Goal: Find specific page/section: Find specific page/section

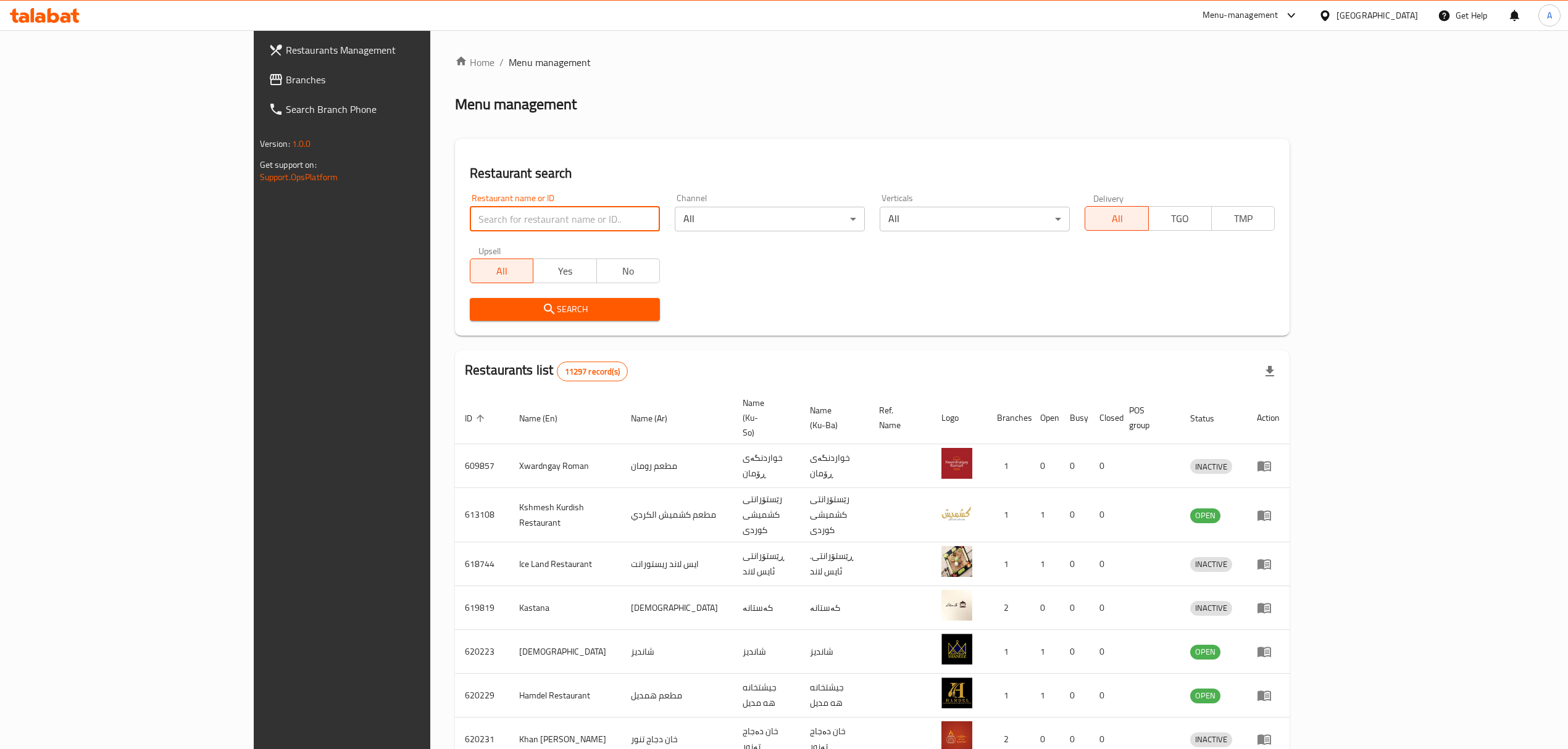
click at [469, 219] on input "search" at bounding box center [565, 219] width 190 height 25
type input "a"
type input "2"
type input "3al helwa"
click button "Search" at bounding box center [565, 309] width 190 height 23
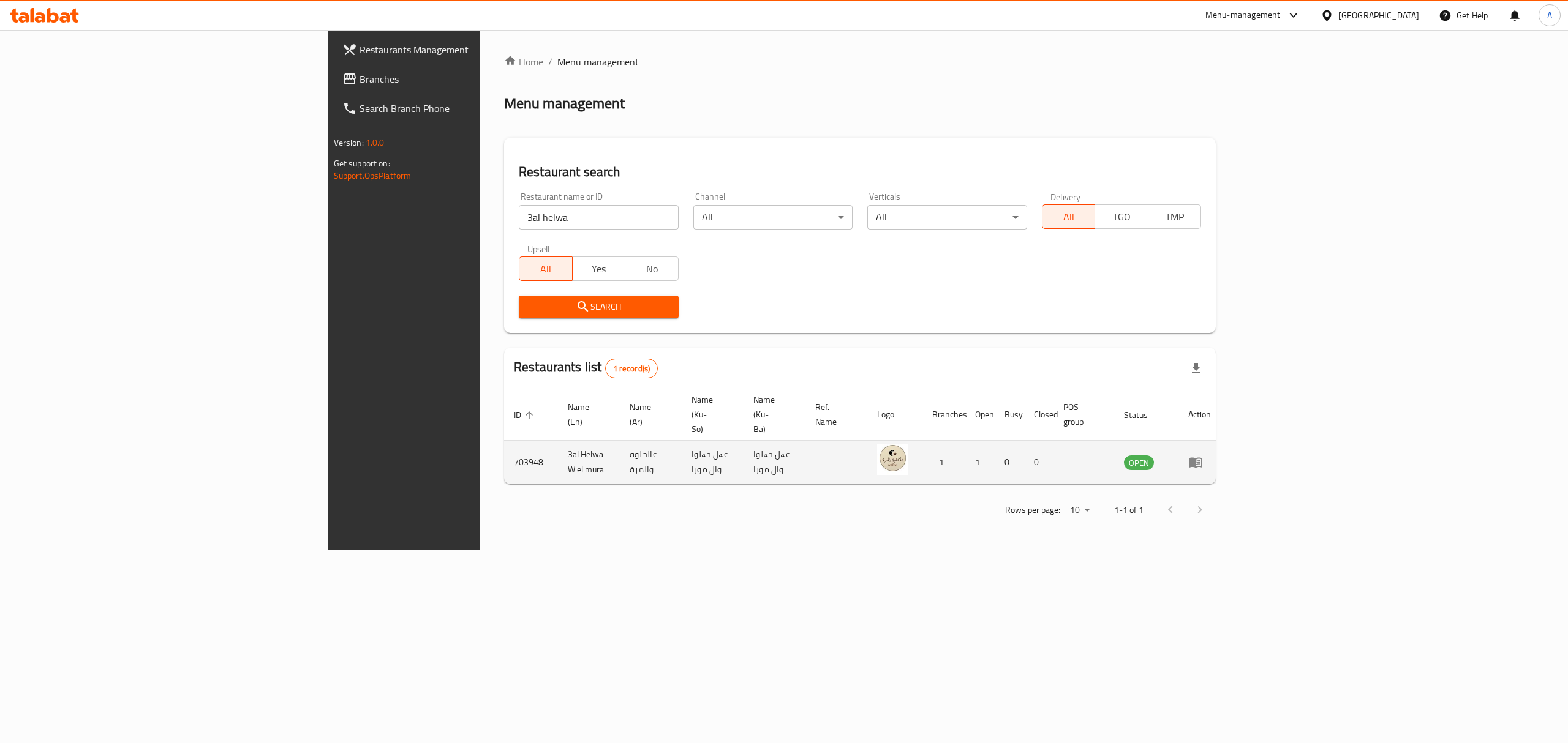
click at [1221, 440] on td "enhanced table" at bounding box center [1199, 462] width 42 height 44
click at [1203, 455] on icon "enhanced table" at bounding box center [1196, 463] width 15 height 15
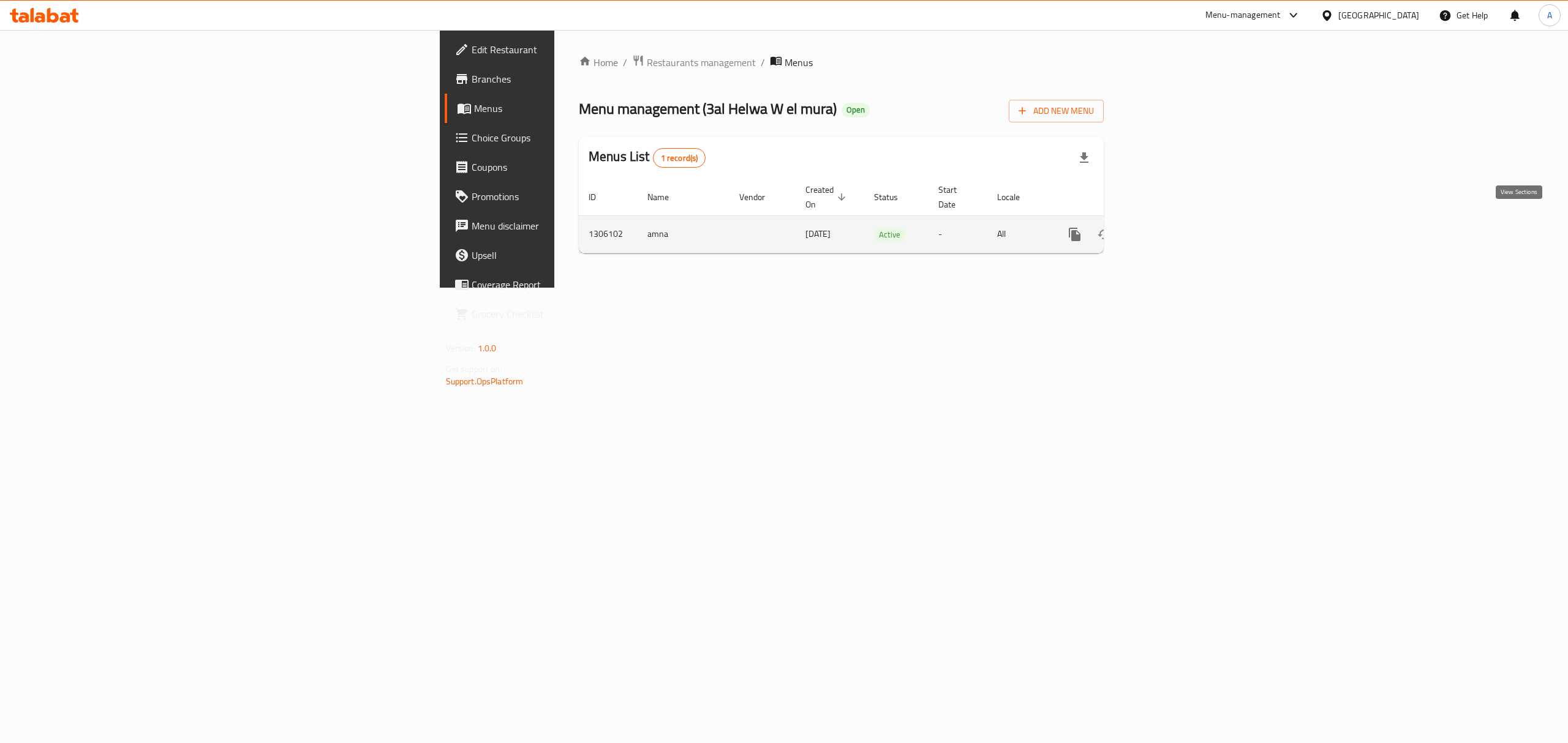
click at [1171, 228] on icon "enhanced table" at bounding box center [1163, 235] width 15 height 15
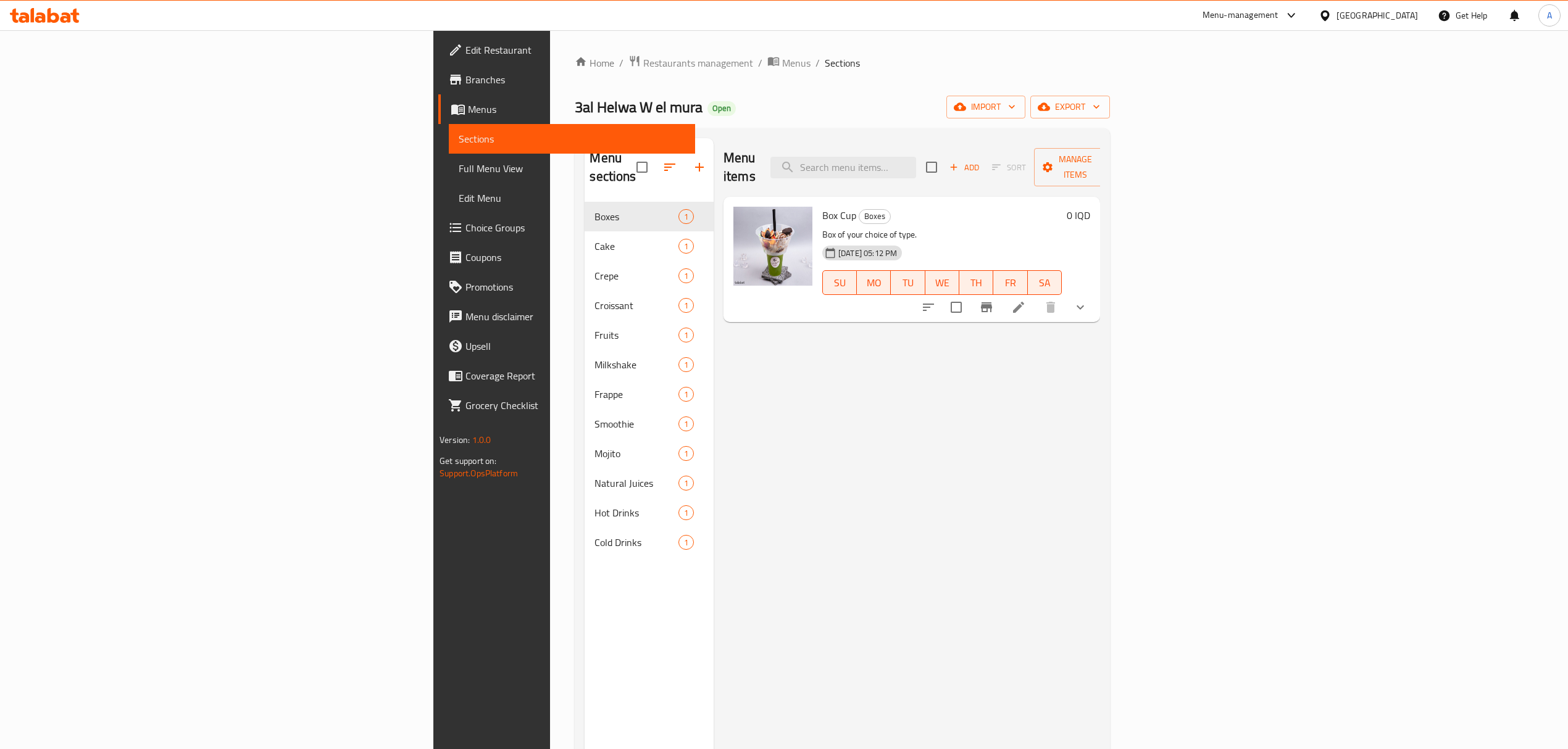
click at [1095, 292] on button "show more" at bounding box center [1080, 307] width 30 height 30
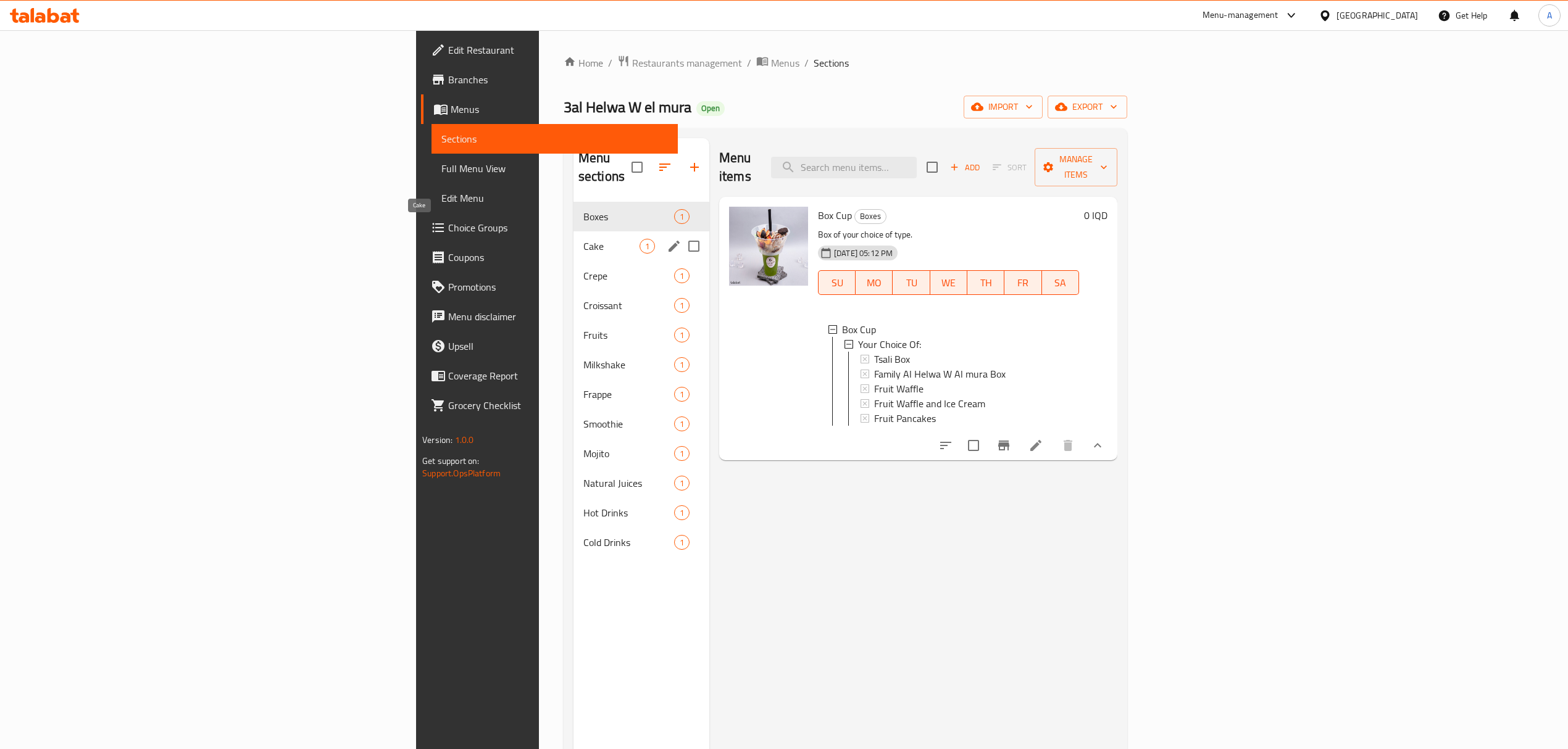
click at [583, 239] on span "Cake" at bounding box center [611, 246] width 57 height 15
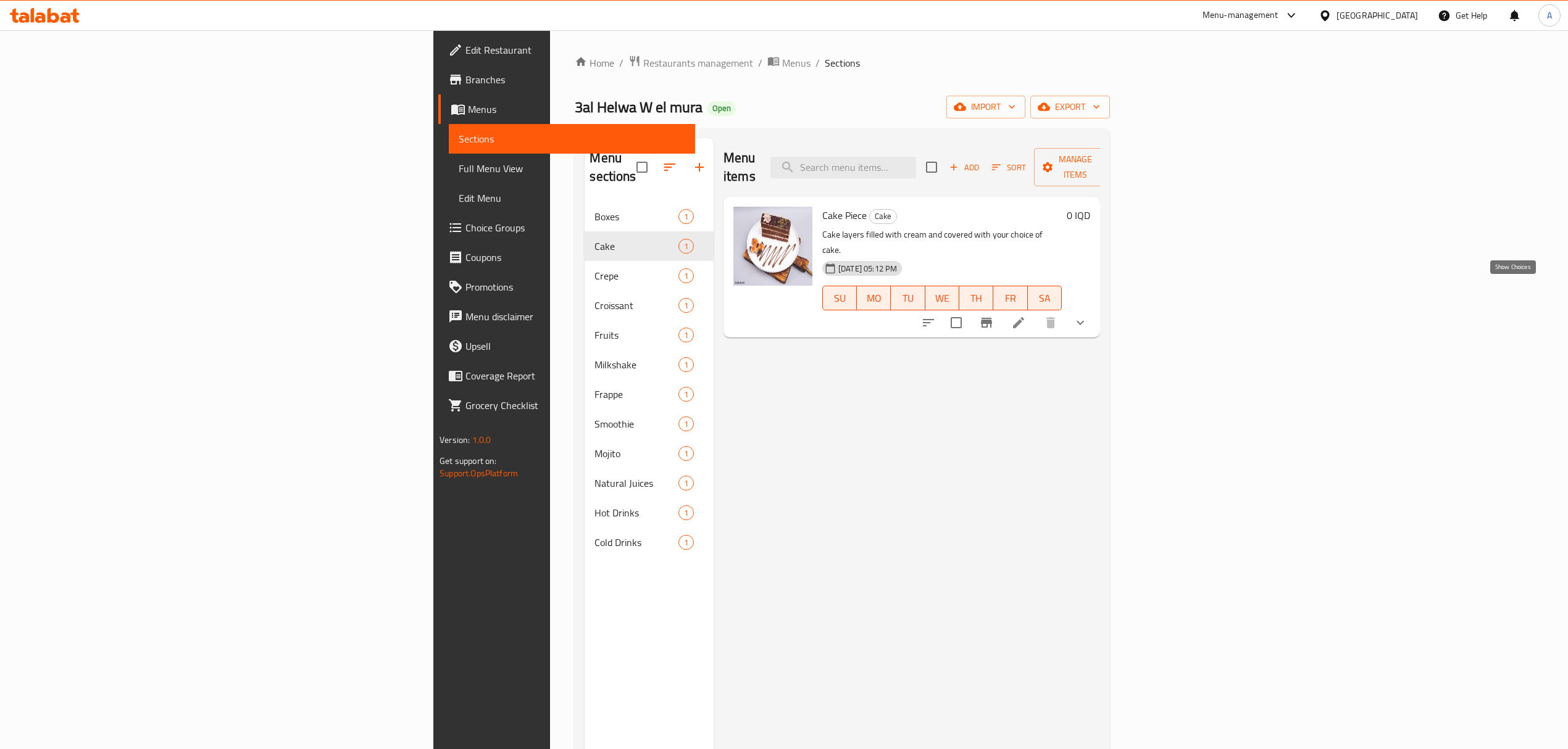
click at [1084, 321] on icon "show more" at bounding box center [1080, 323] width 7 height 4
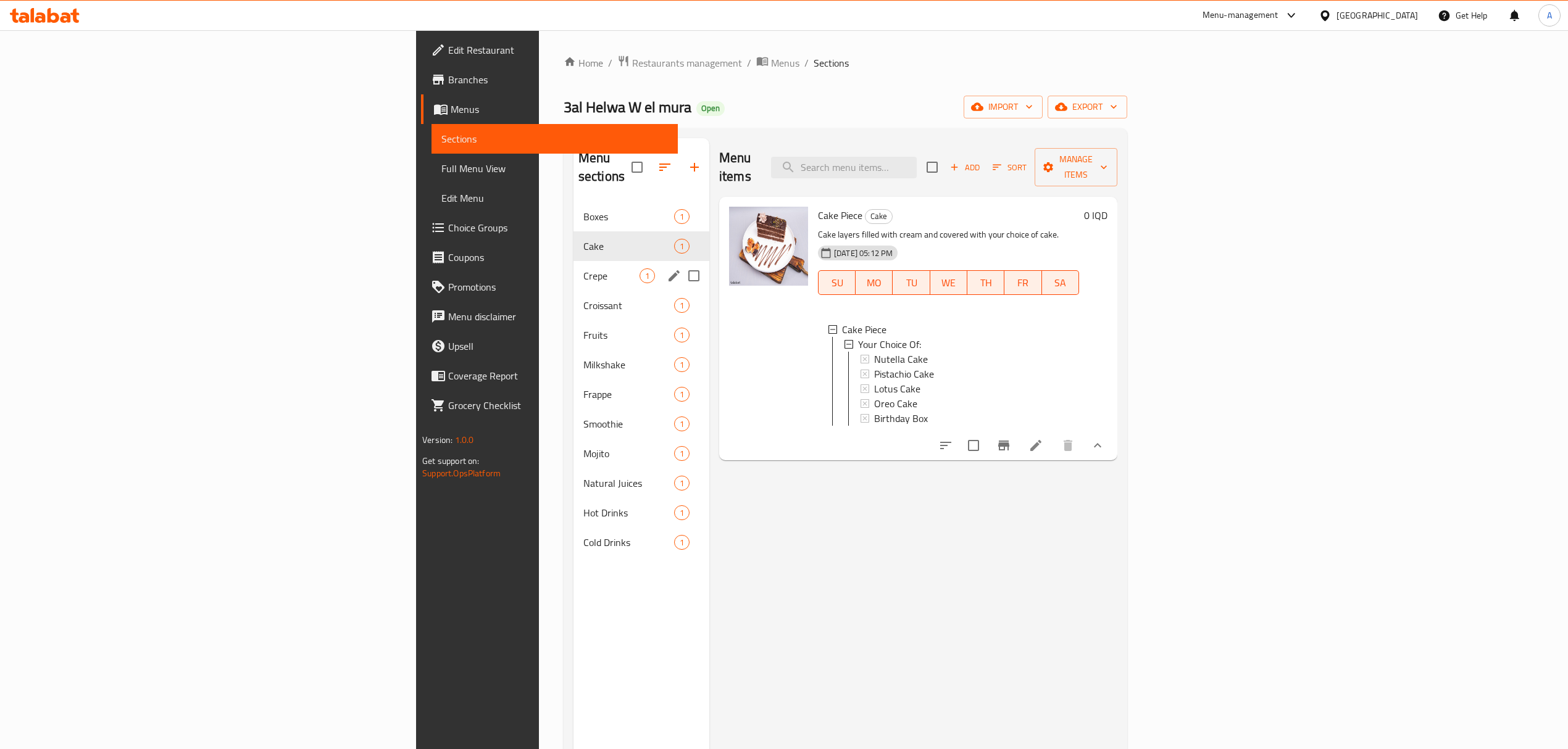
click at [583, 269] on span "Crepe" at bounding box center [611, 276] width 57 height 15
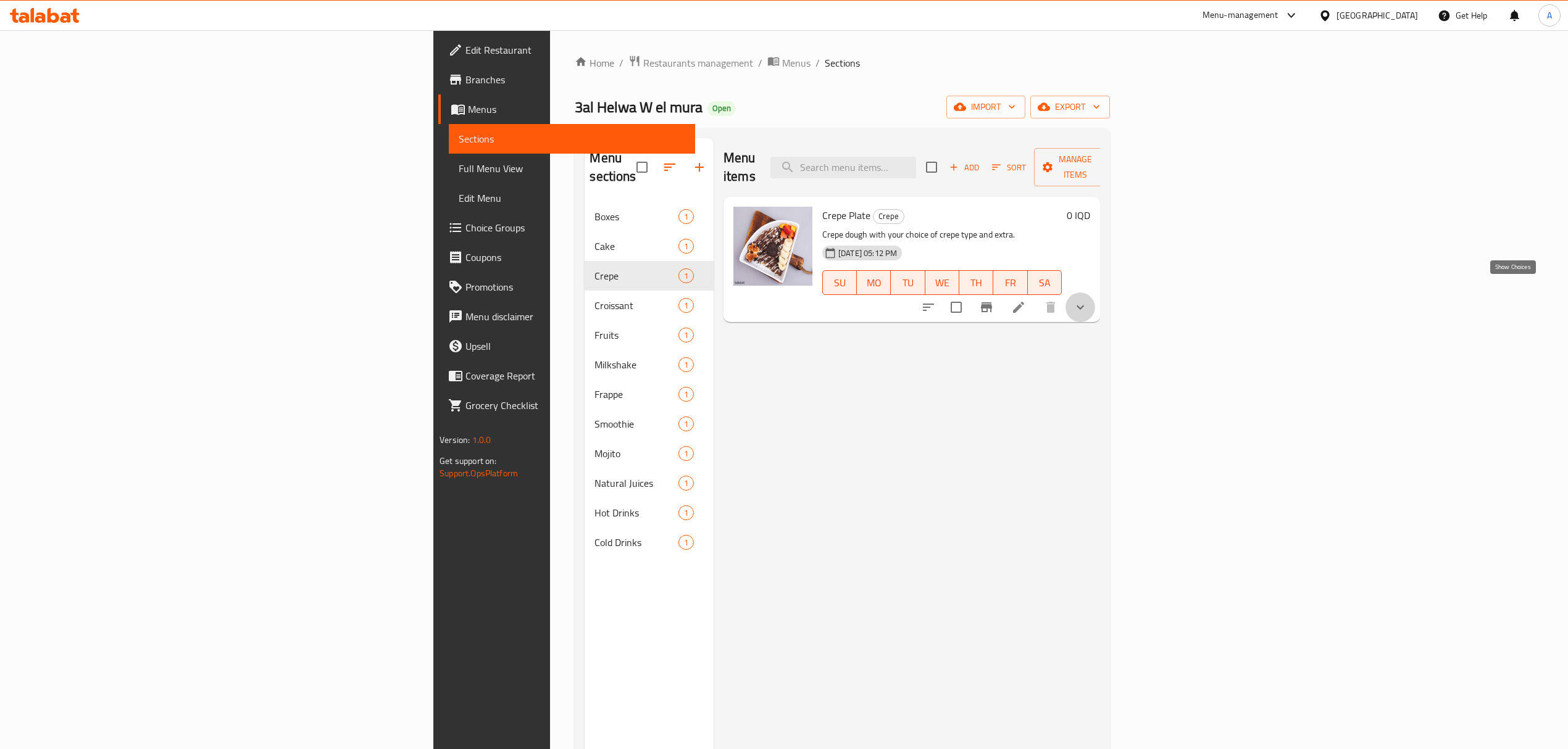
click at [1087, 300] on icon "show more" at bounding box center [1080, 307] width 15 height 15
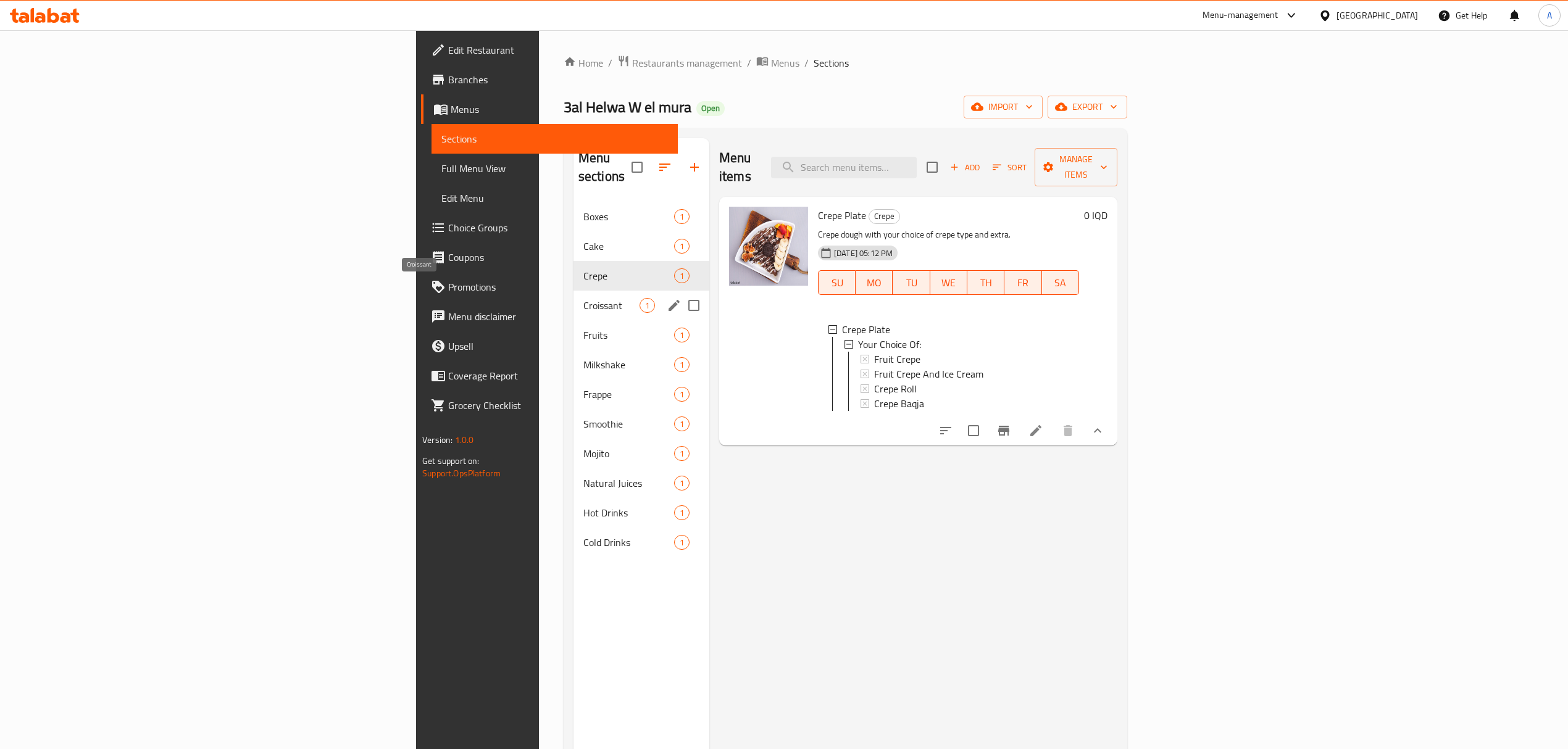
click at [583, 298] on span "Croissant" at bounding box center [611, 306] width 57 height 15
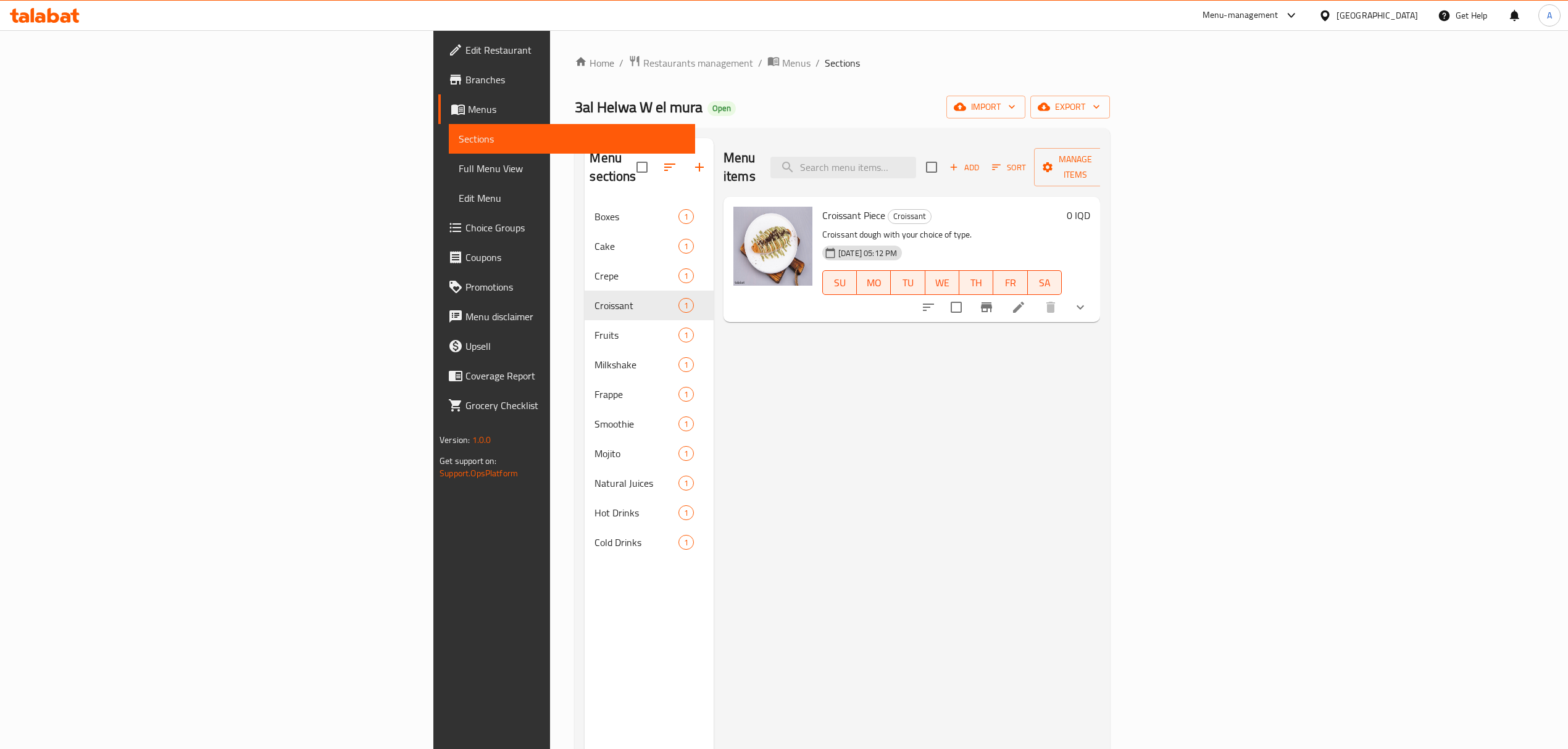
click at [1095, 292] on div at bounding box center [1004, 307] width 181 height 30
click at [1087, 300] on icon "show more" at bounding box center [1080, 307] width 15 height 15
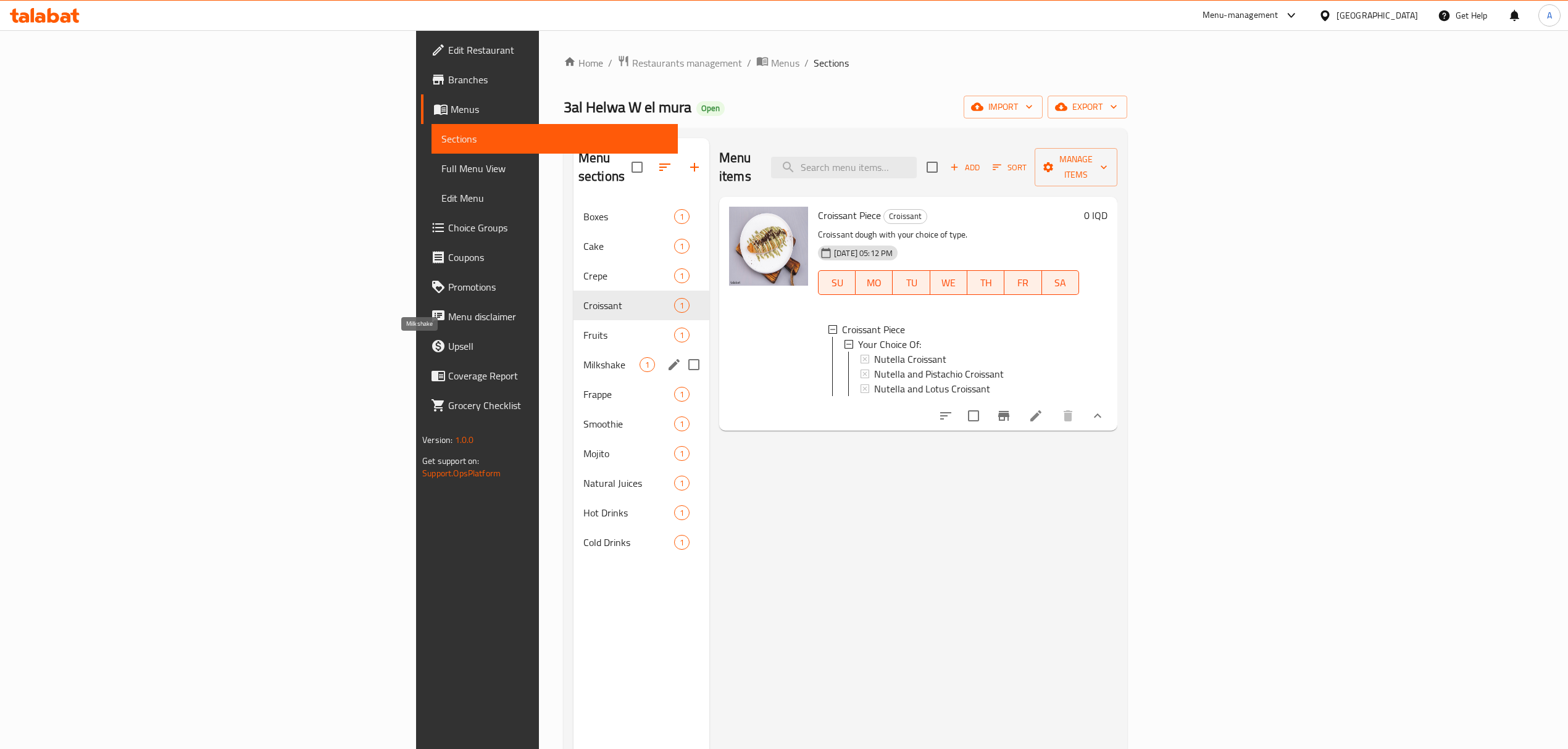
click at [573, 350] on div "Milkshake 1" at bounding box center [641, 364] width 136 height 30
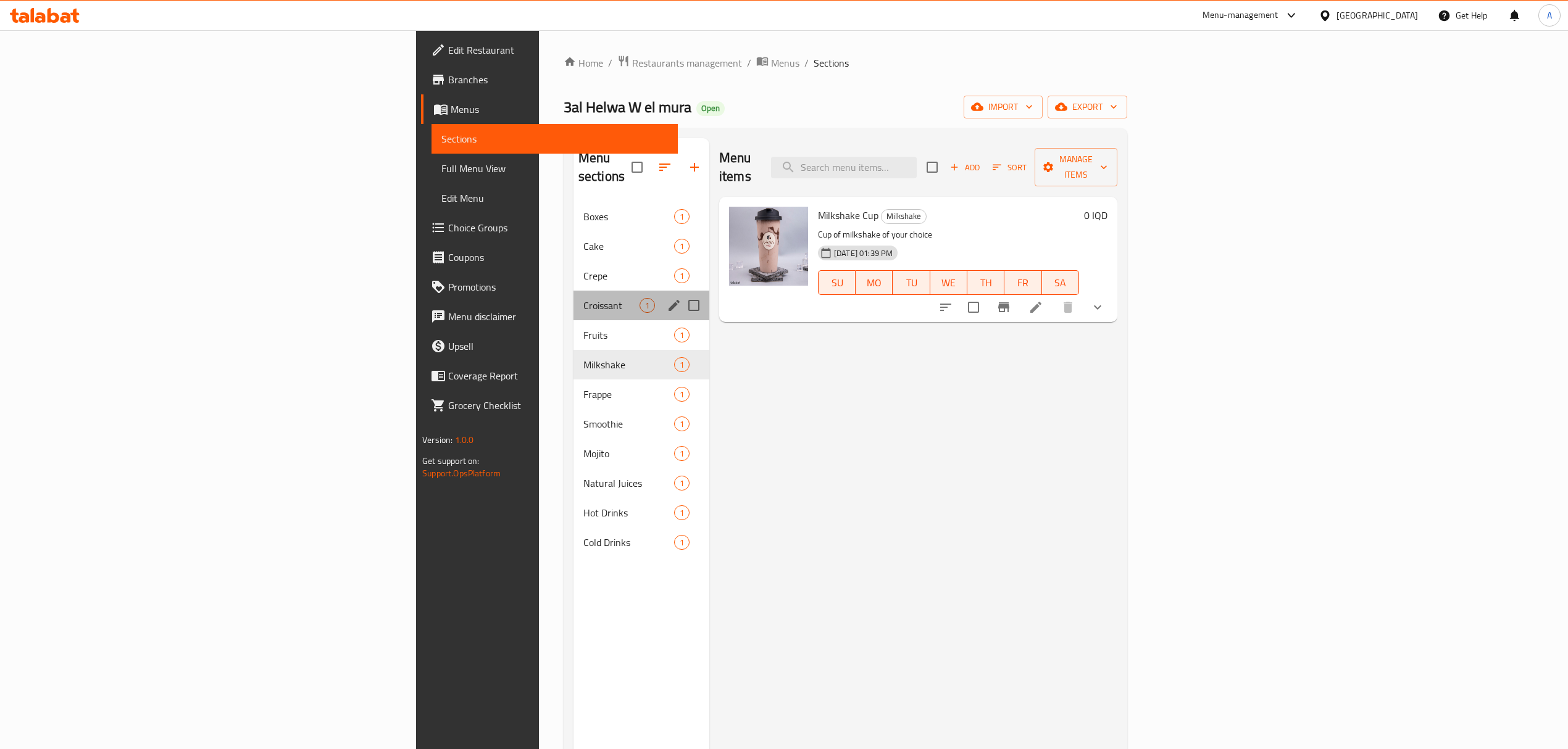
click at [573, 297] on div "Croissant 1" at bounding box center [641, 306] width 136 height 30
click at [583, 328] on span "Fruits" at bounding box center [611, 335] width 57 height 15
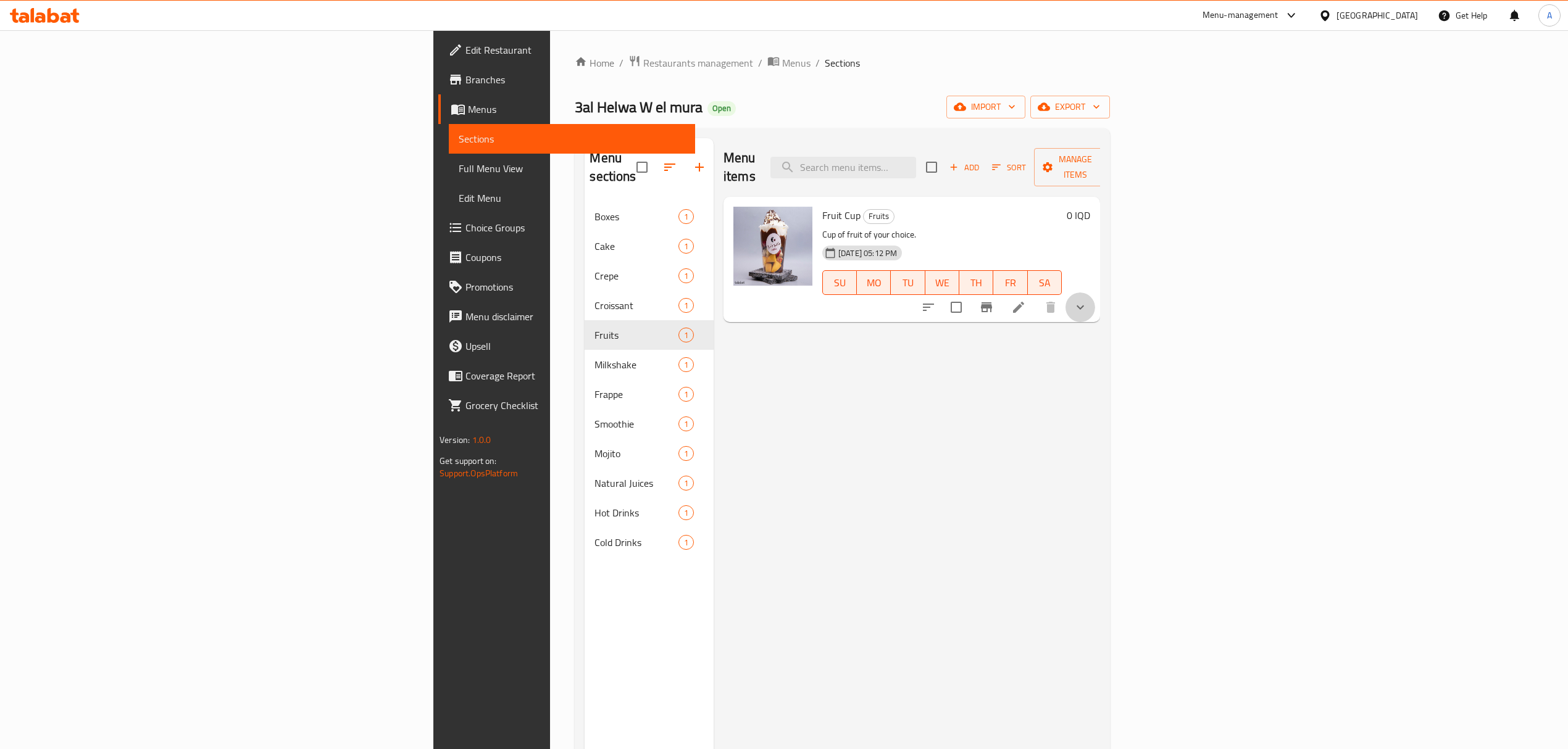
click at [1095, 296] on button "show more" at bounding box center [1080, 307] width 30 height 30
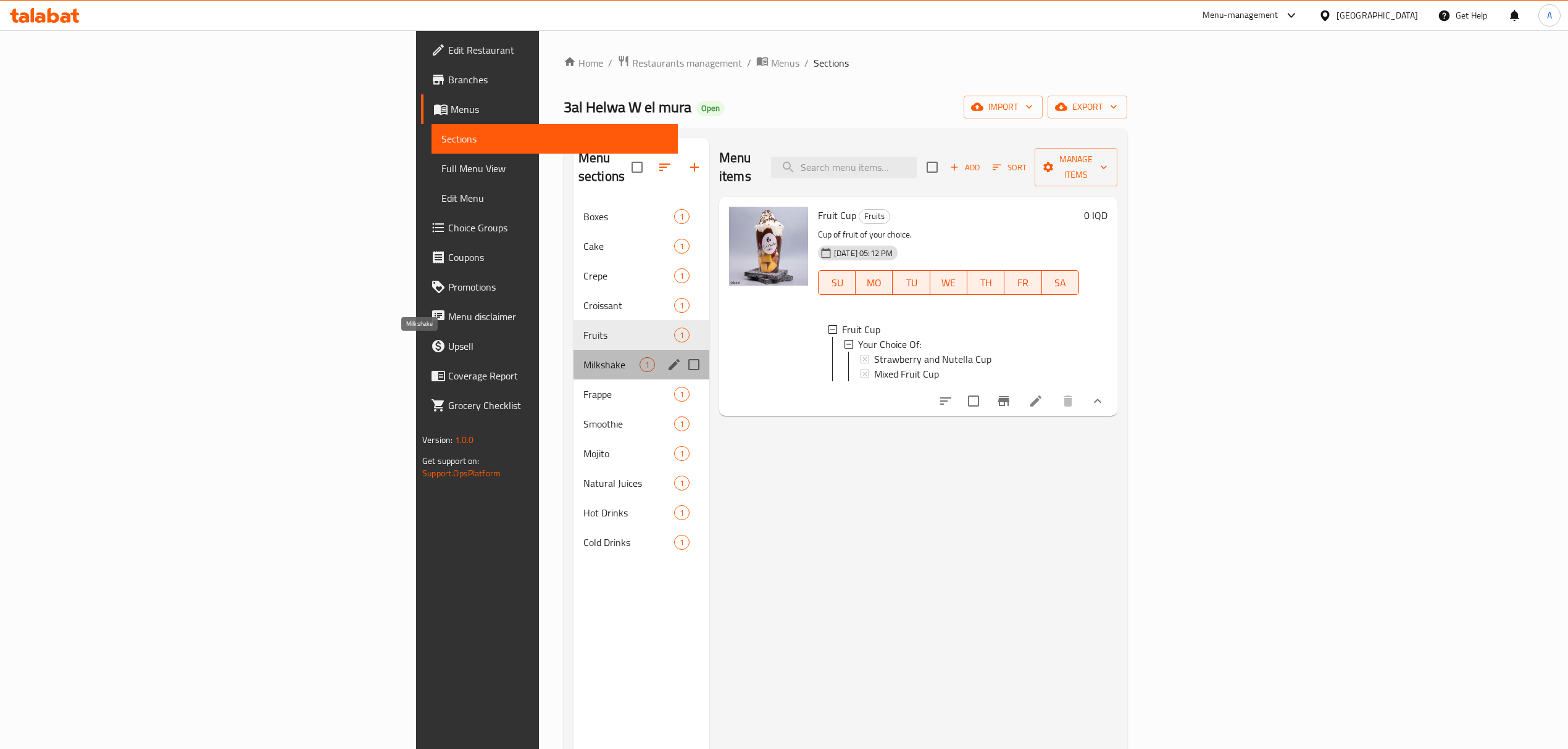
click at [583, 357] on span "Milkshake" at bounding box center [611, 364] width 57 height 15
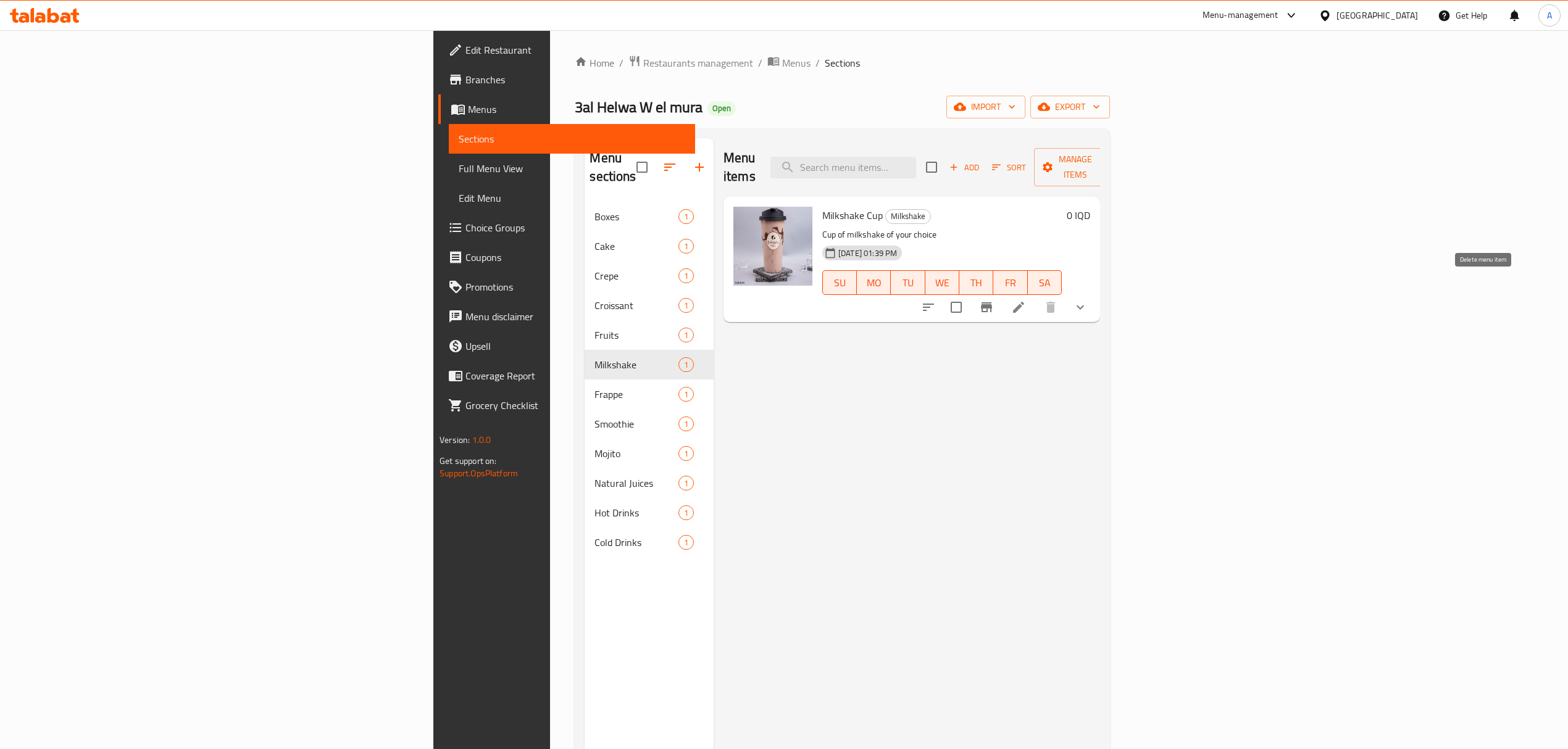
click at [1087, 300] on icon "show more" at bounding box center [1080, 307] width 15 height 15
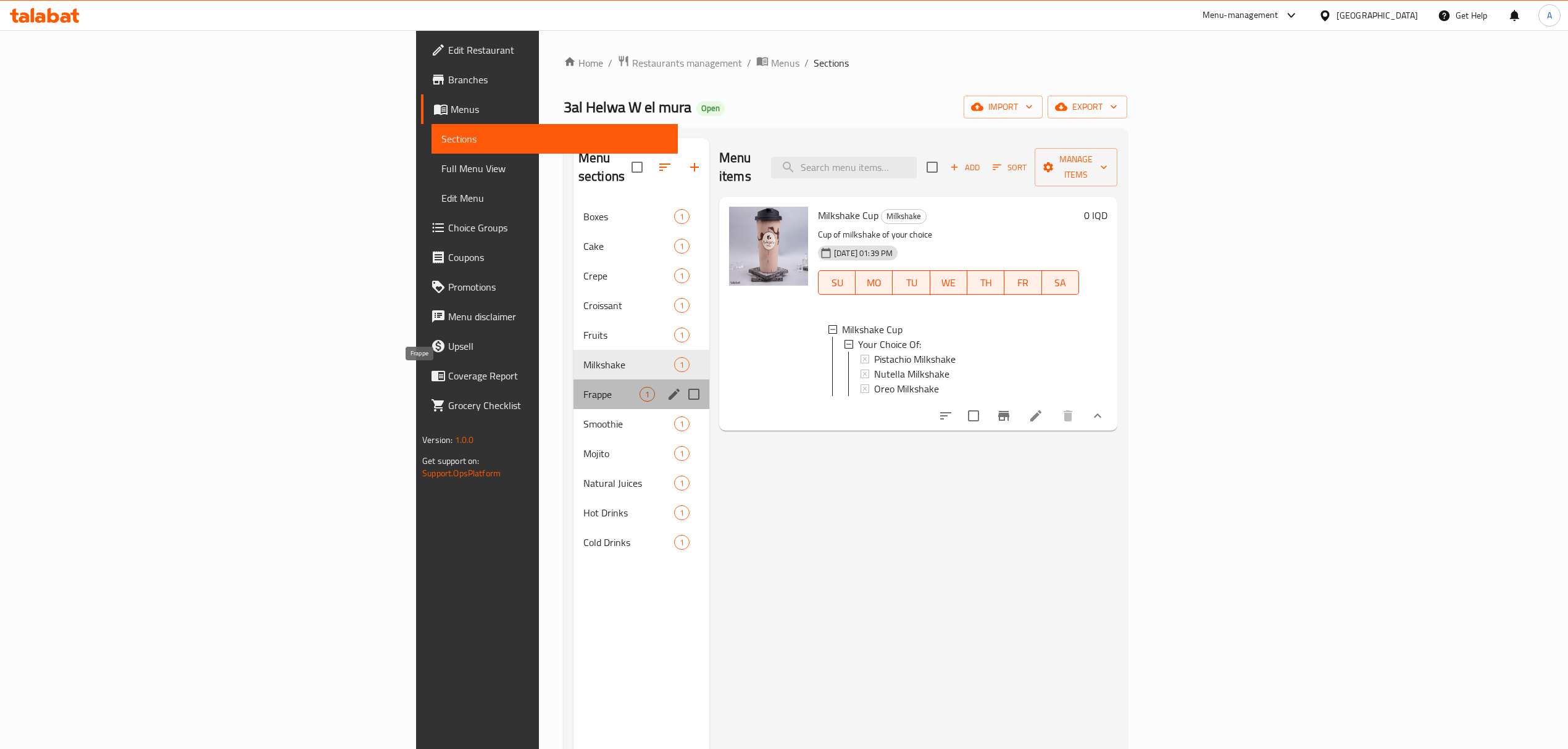
click at [583, 387] on span "Frappe" at bounding box center [611, 394] width 57 height 15
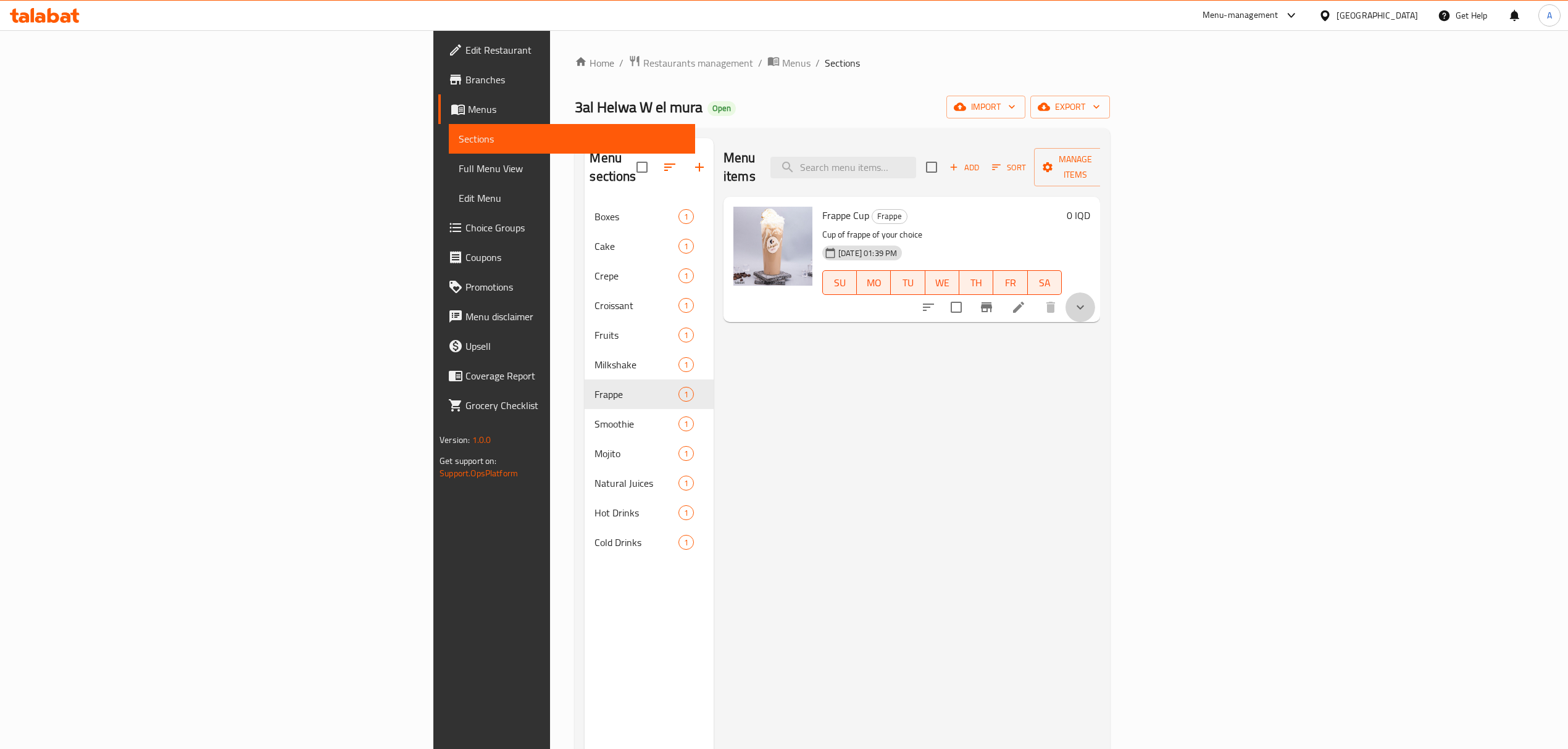
click at [1095, 292] on button "show more" at bounding box center [1080, 307] width 30 height 30
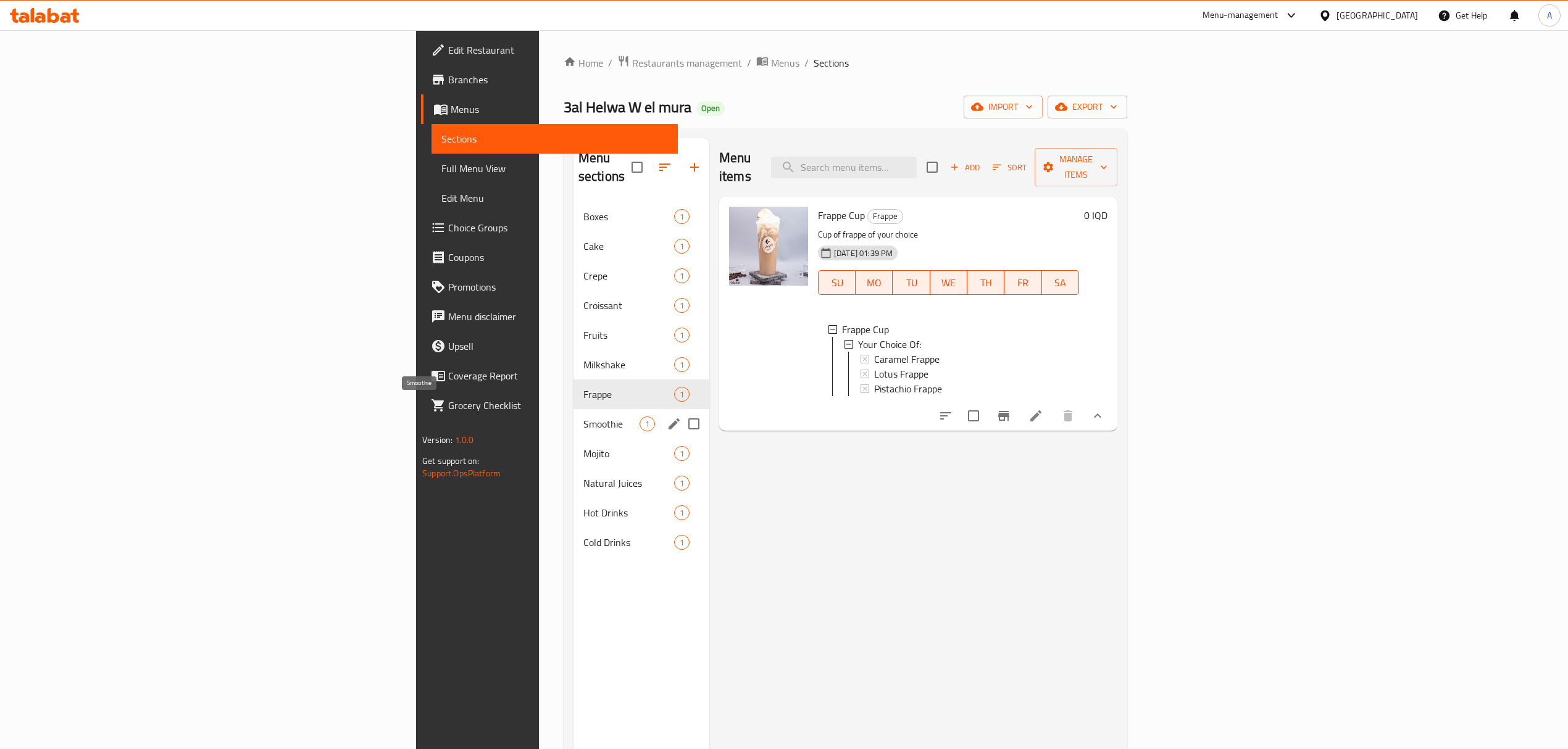
click at [583, 417] on span "Smoothie" at bounding box center [611, 424] width 57 height 15
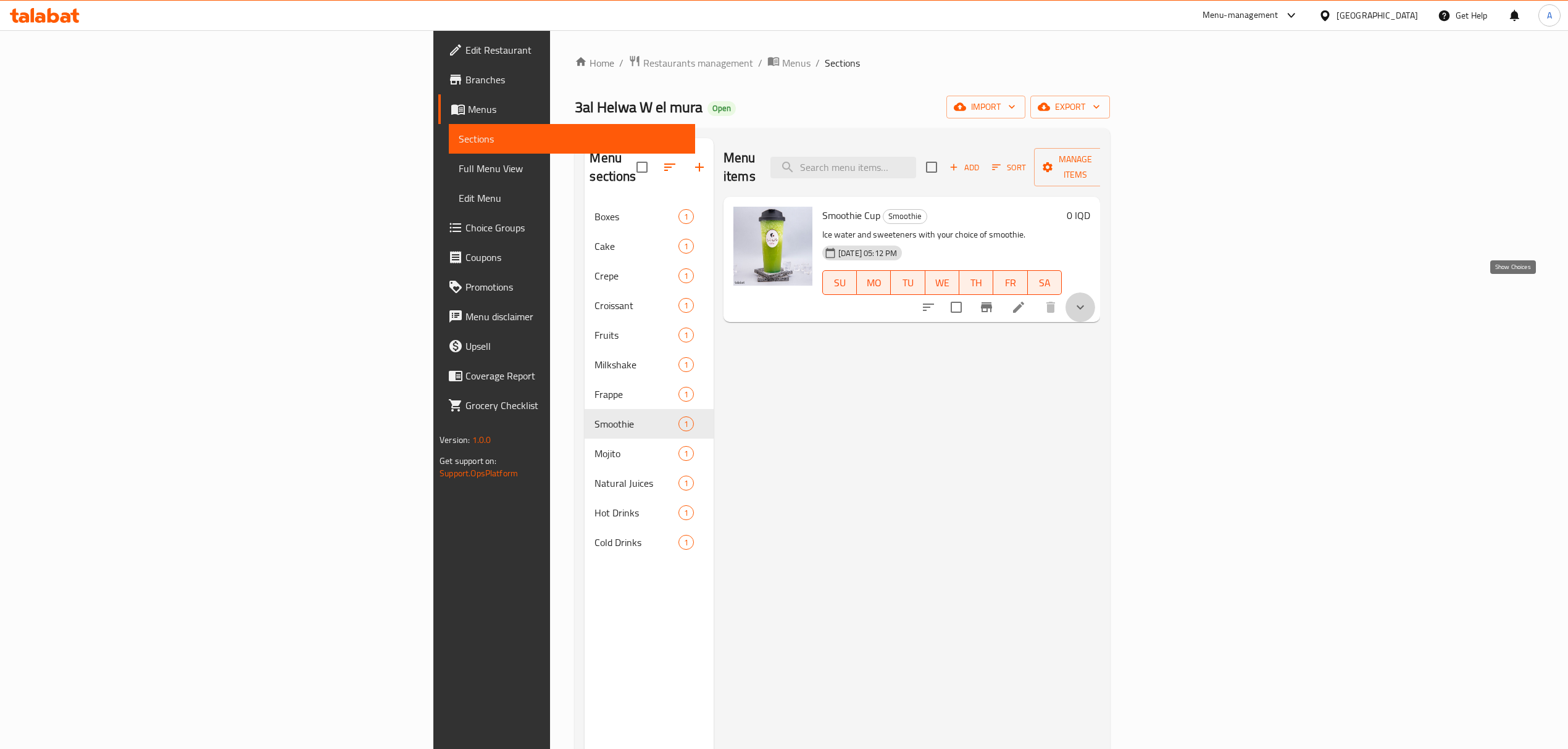
click at [1087, 300] on icon "show more" at bounding box center [1080, 307] width 15 height 15
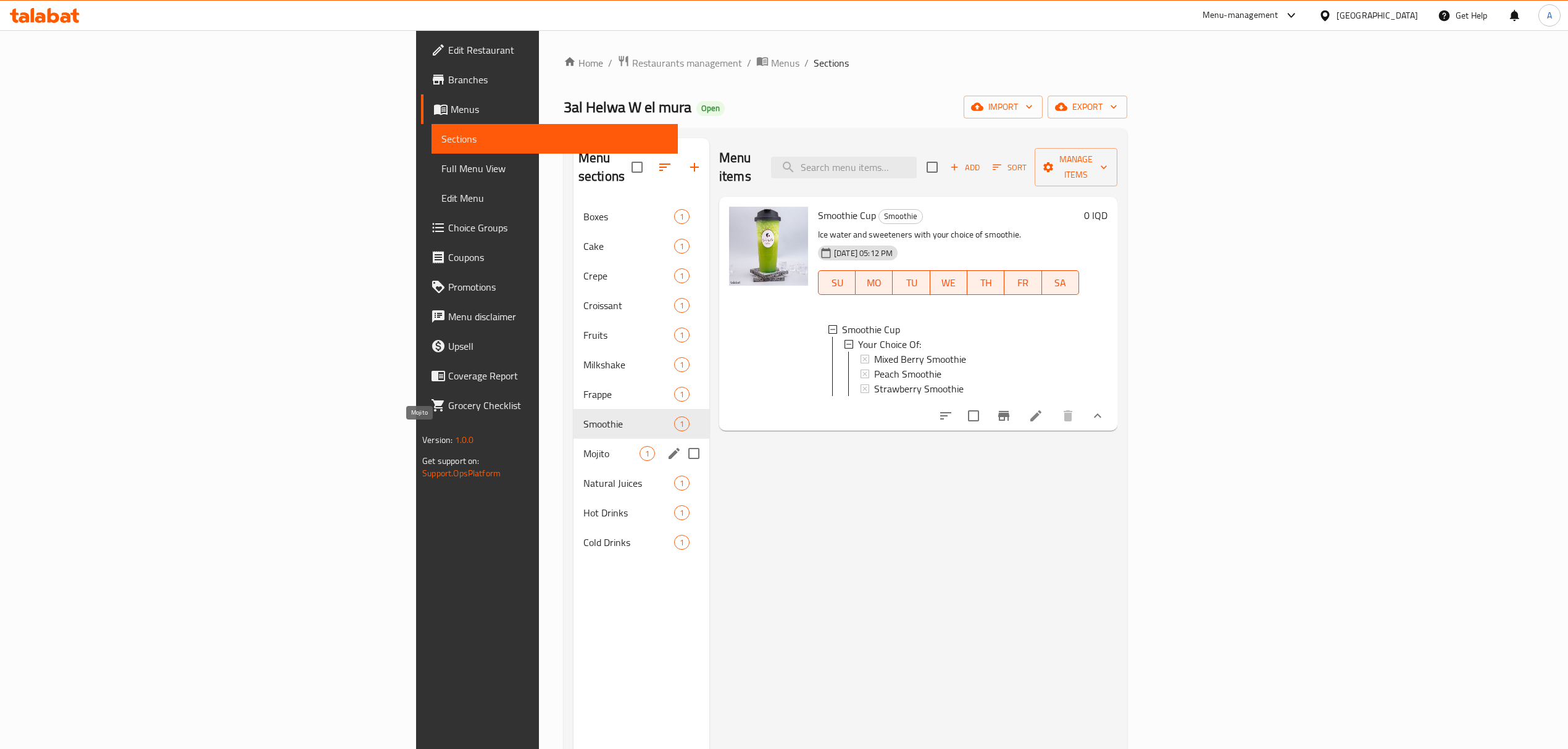
click at [583, 446] on span "Mojito" at bounding box center [611, 454] width 57 height 15
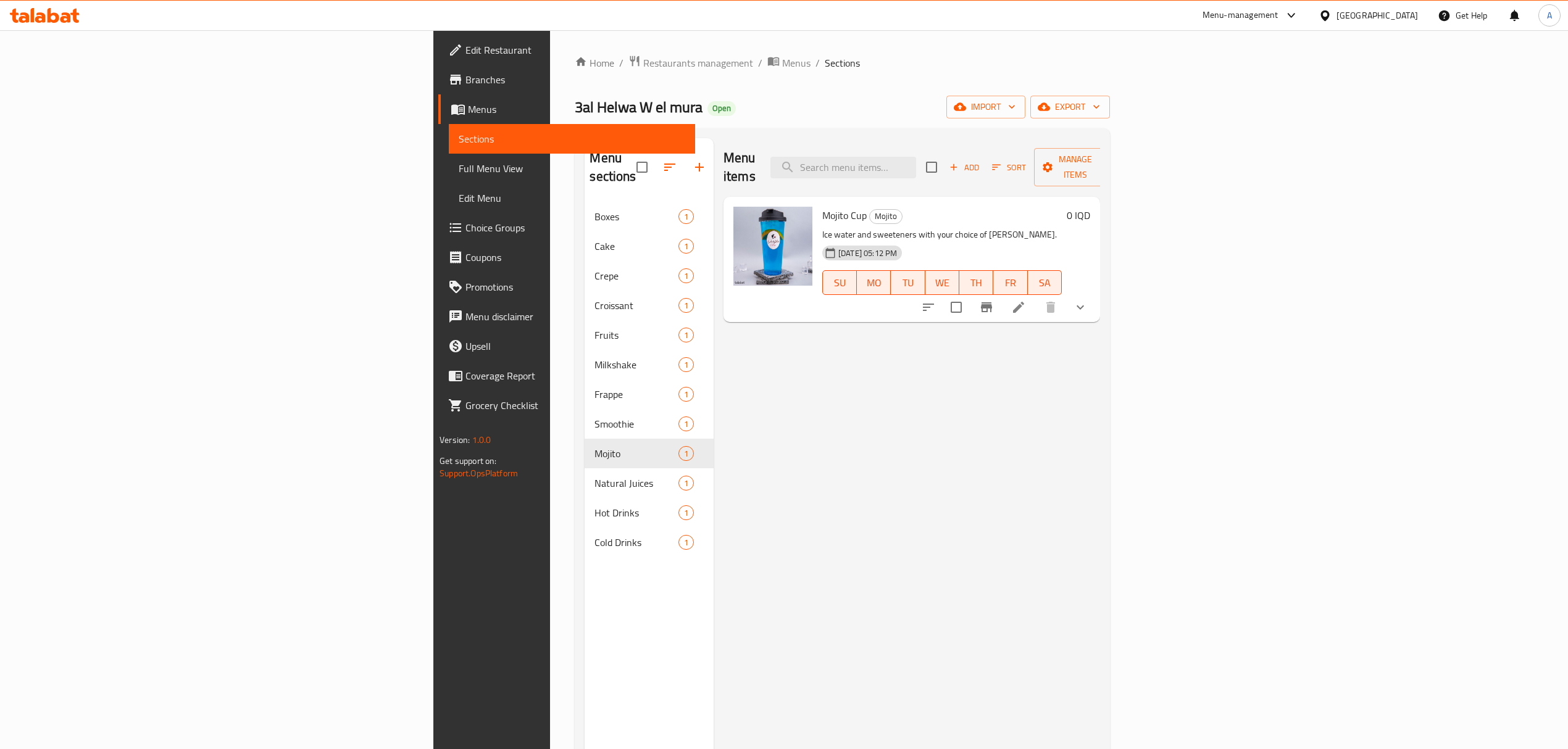
click at [1095, 298] on button "show more" at bounding box center [1080, 307] width 30 height 30
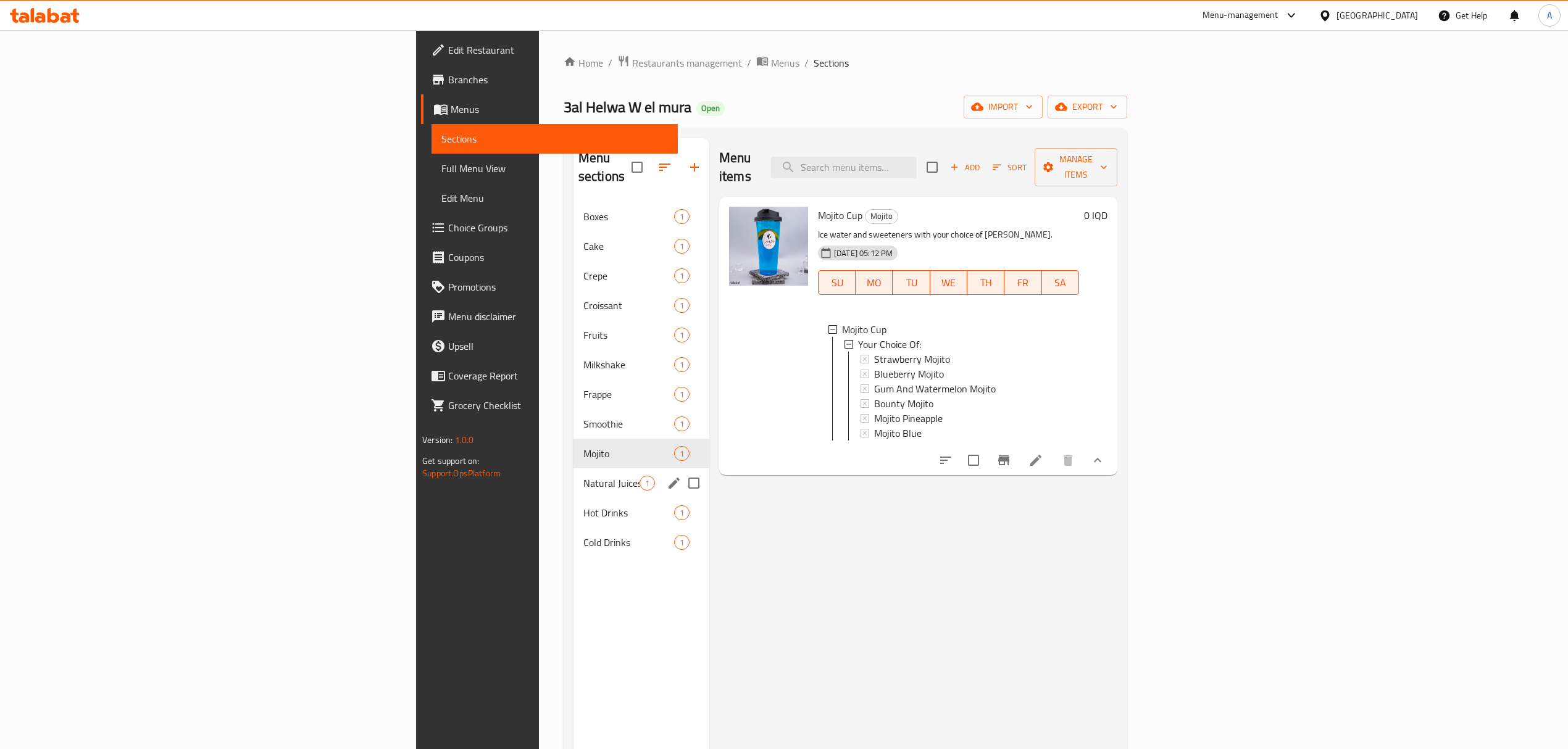
click at [573, 469] on div "Natural Juices 1" at bounding box center [641, 483] width 136 height 30
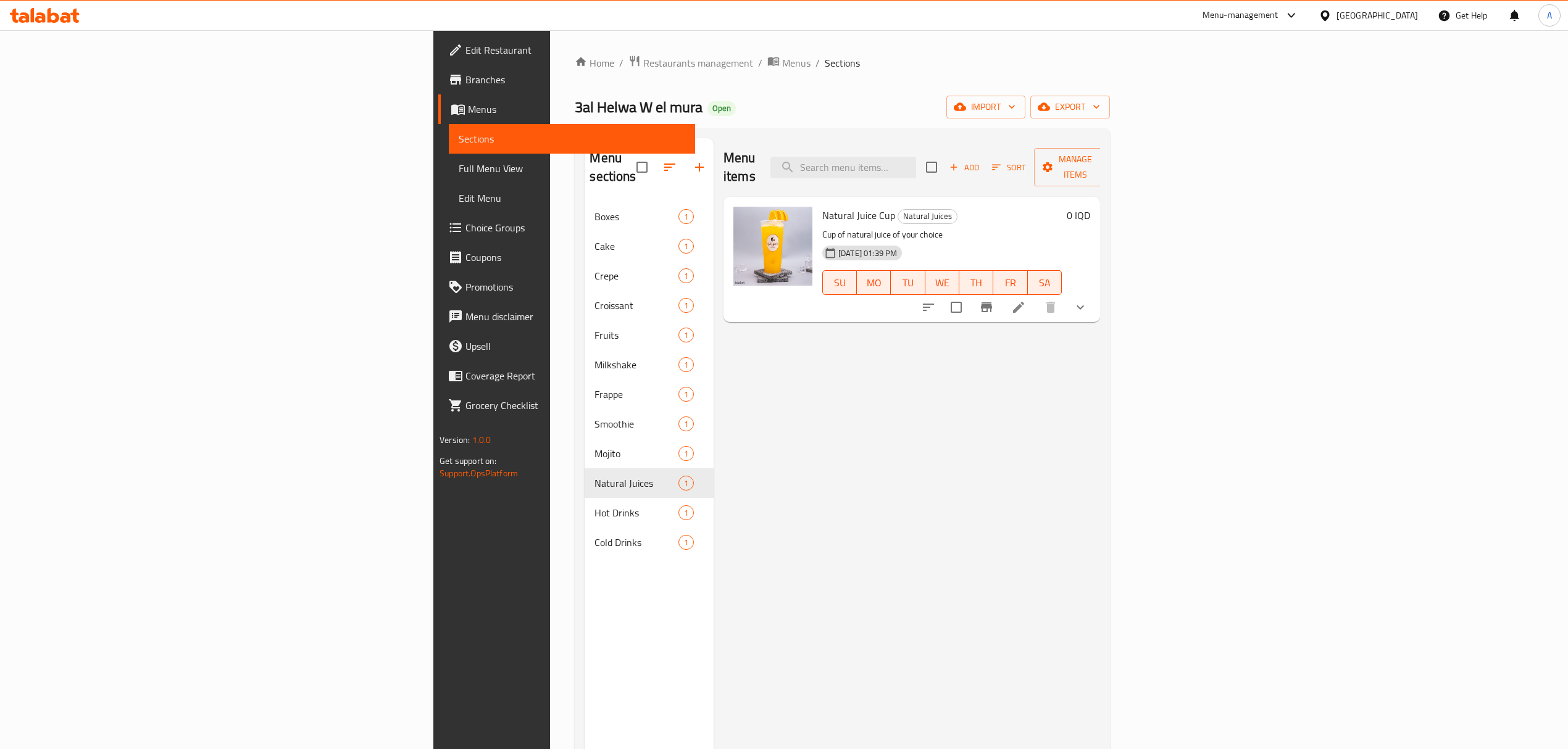
click at [1095, 292] on button "show more" at bounding box center [1080, 307] width 30 height 30
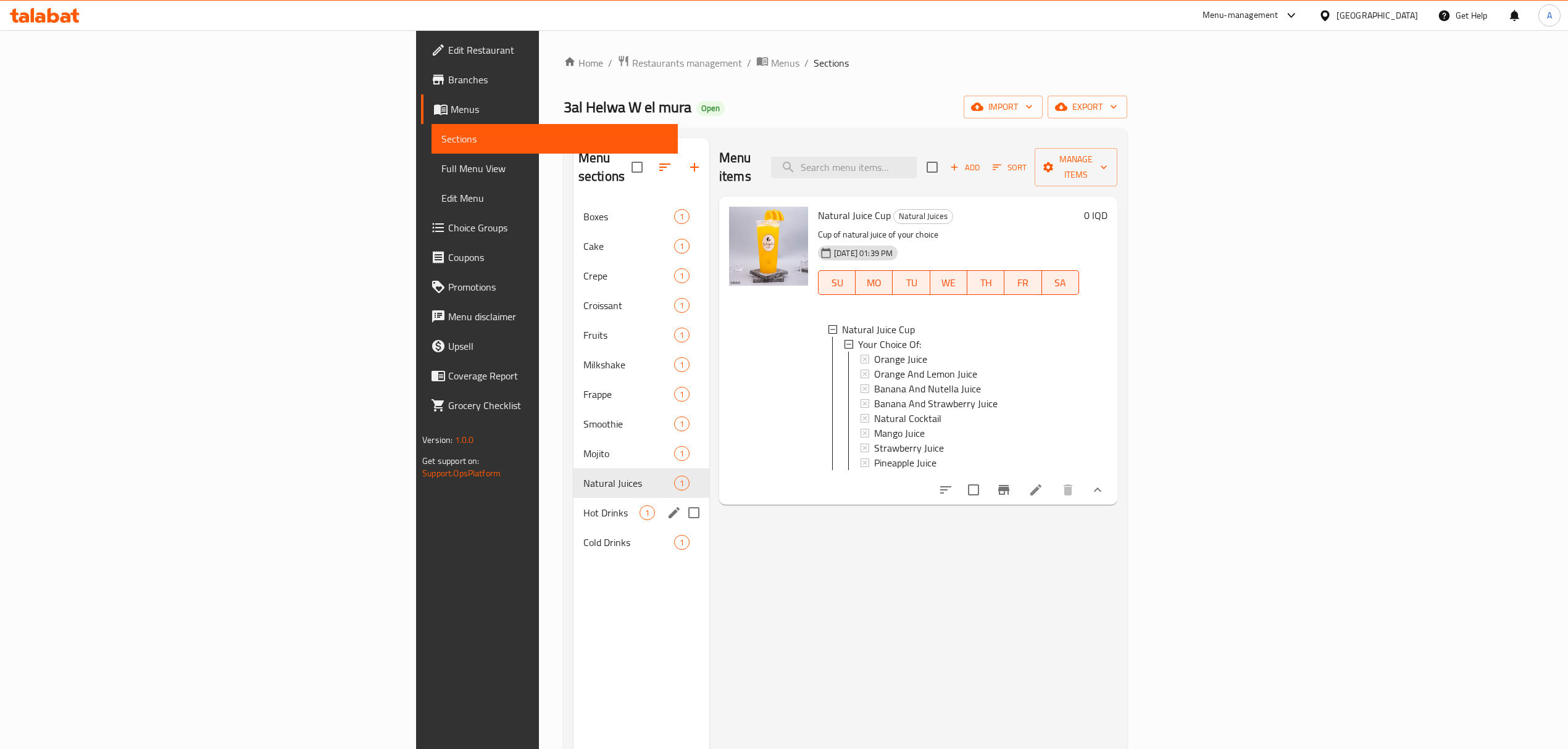
click at [573, 498] on div "Hot Drinks 1" at bounding box center [641, 513] width 136 height 30
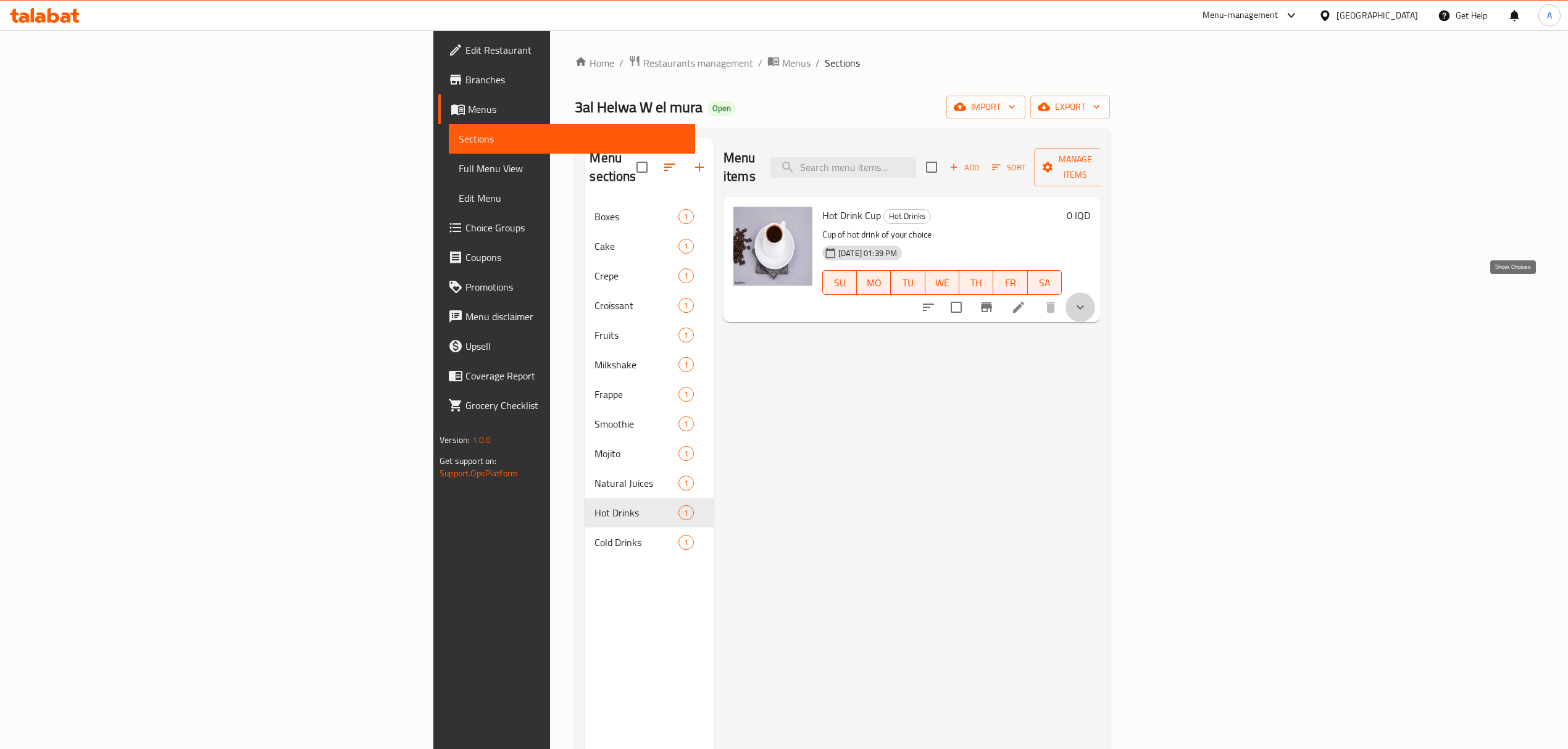
click at [1087, 300] on icon "show more" at bounding box center [1080, 307] width 15 height 15
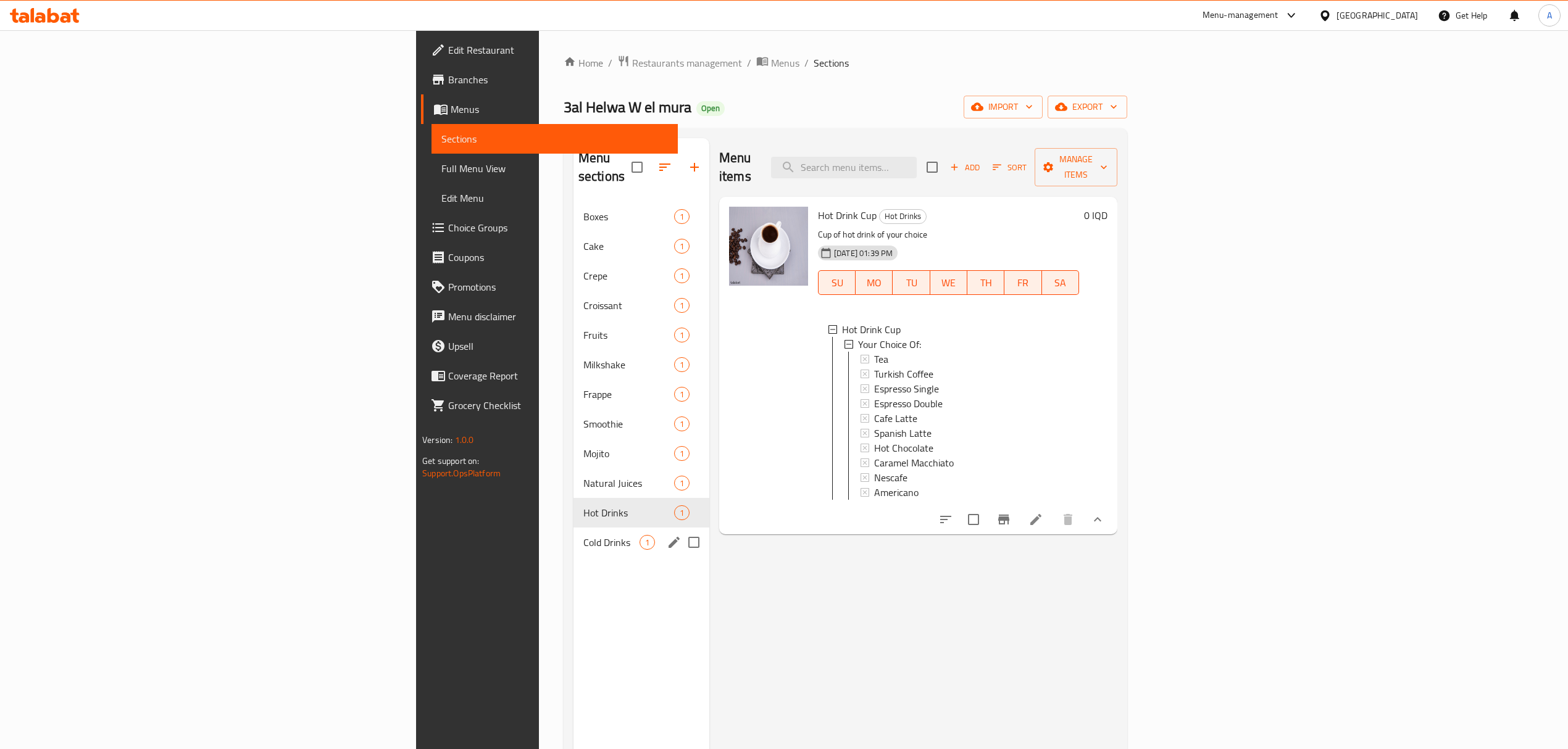
click at [583, 535] on span "Cold Drinks" at bounding box center [611, 542] width 57 height 15
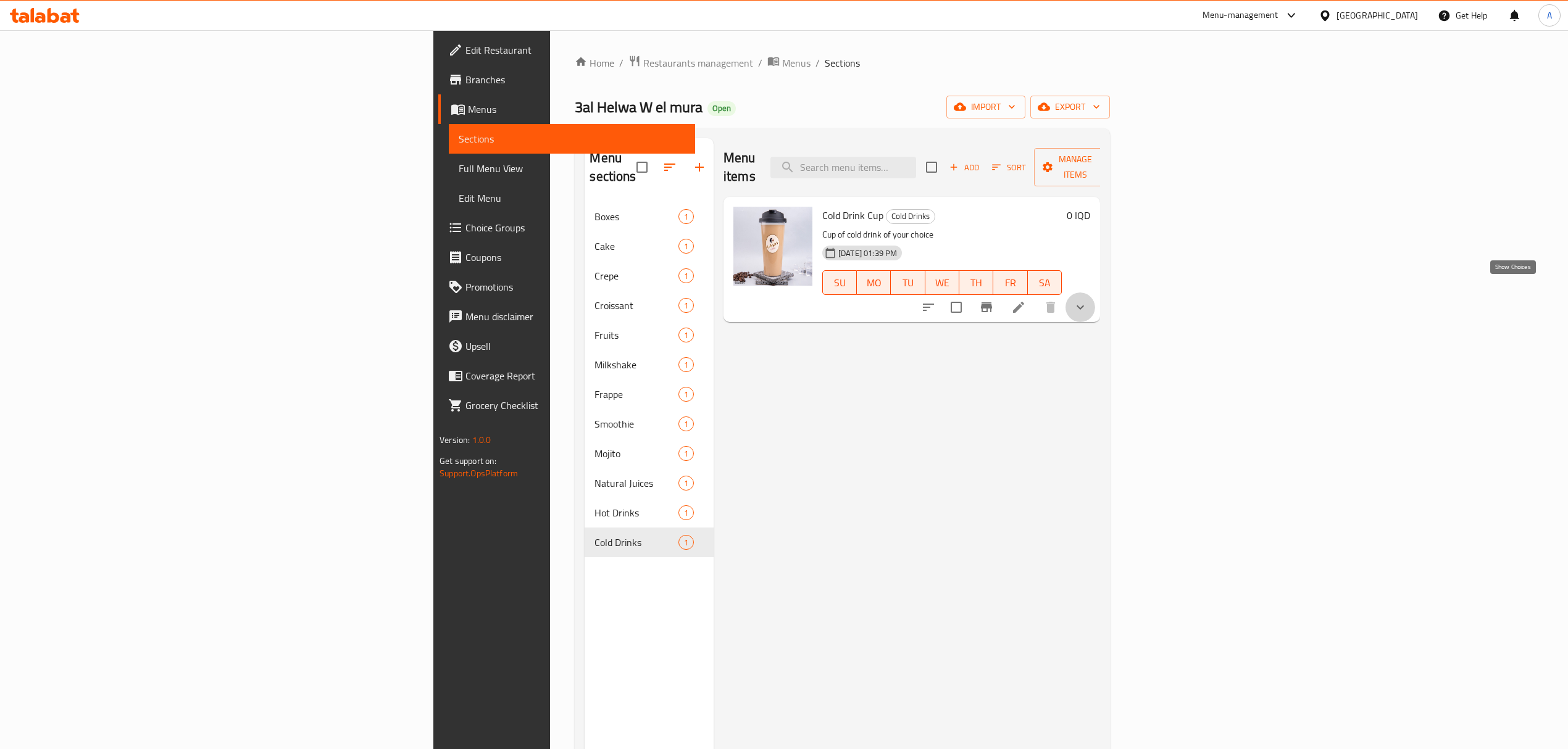
click at [1084, 306] on icon "show more" at bounding box center [1080, 308] width 7 height 4
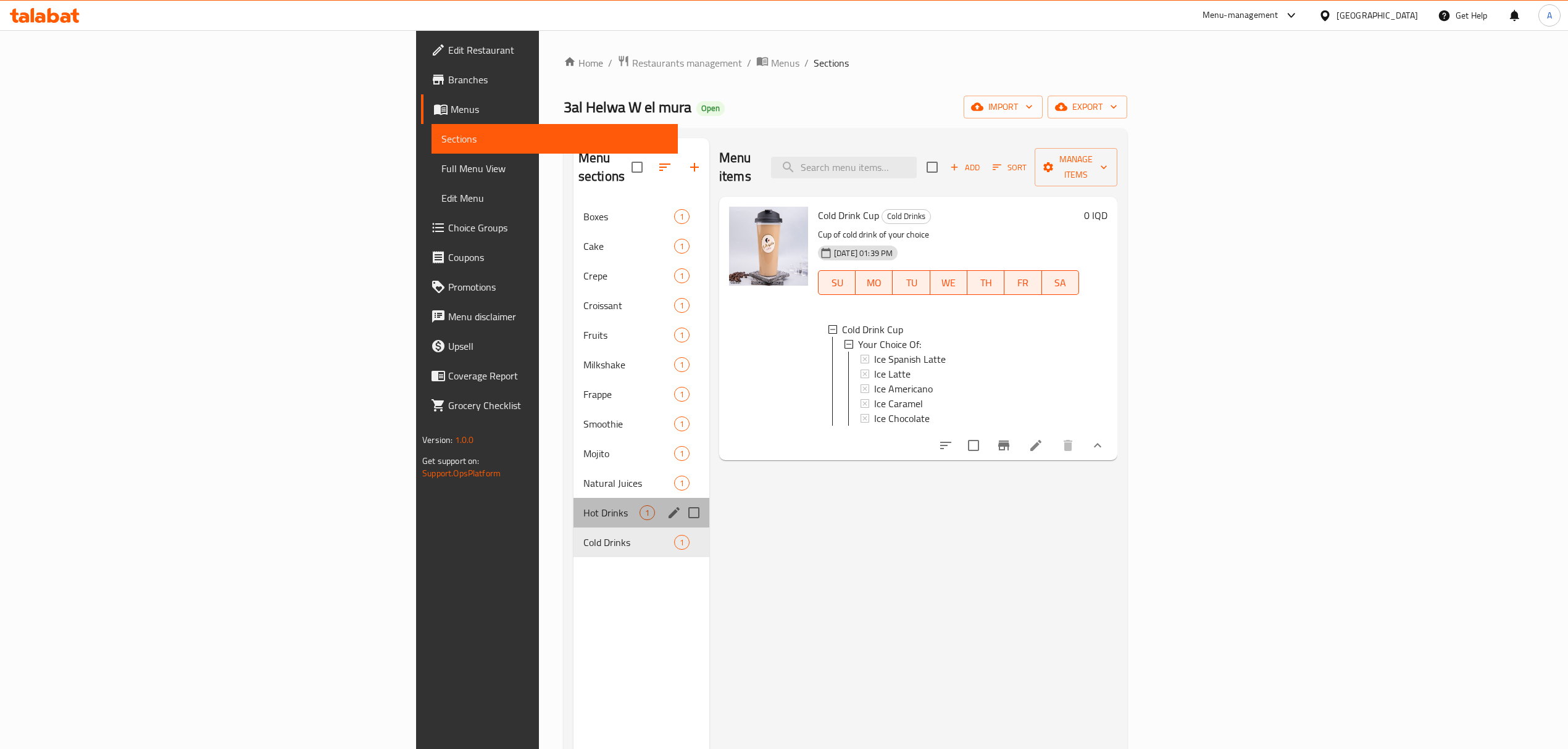
click at [573, 498] on div "Hot Drinks 1" at bounding box center [641, 513] width 136 height 30
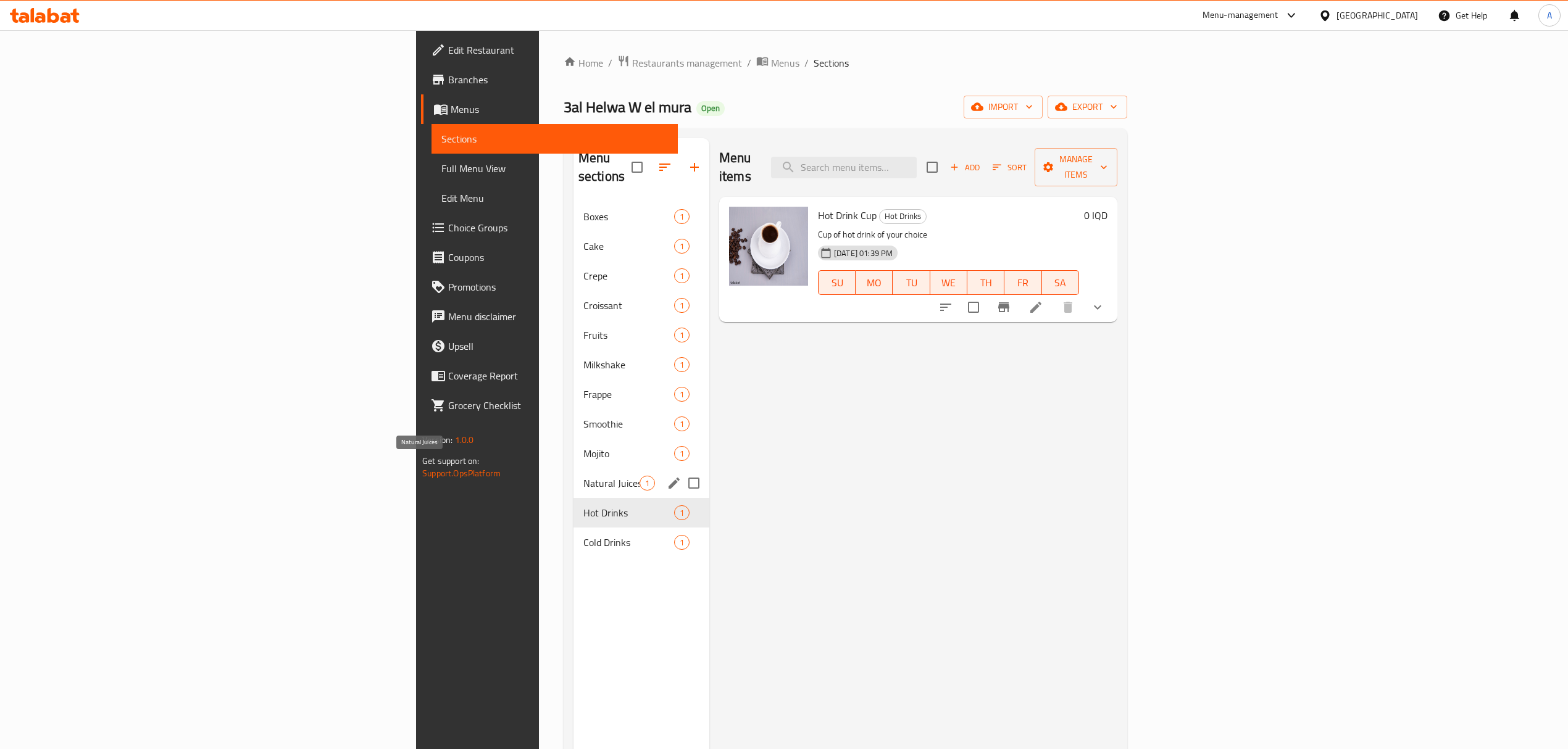
click at [583, 476] on span "Natural Juices" at bounding box center [611, 483] width 57 height 15
click at [583, 446] on span "Mojito" at bounding box center [611, 454] width 57 height 15
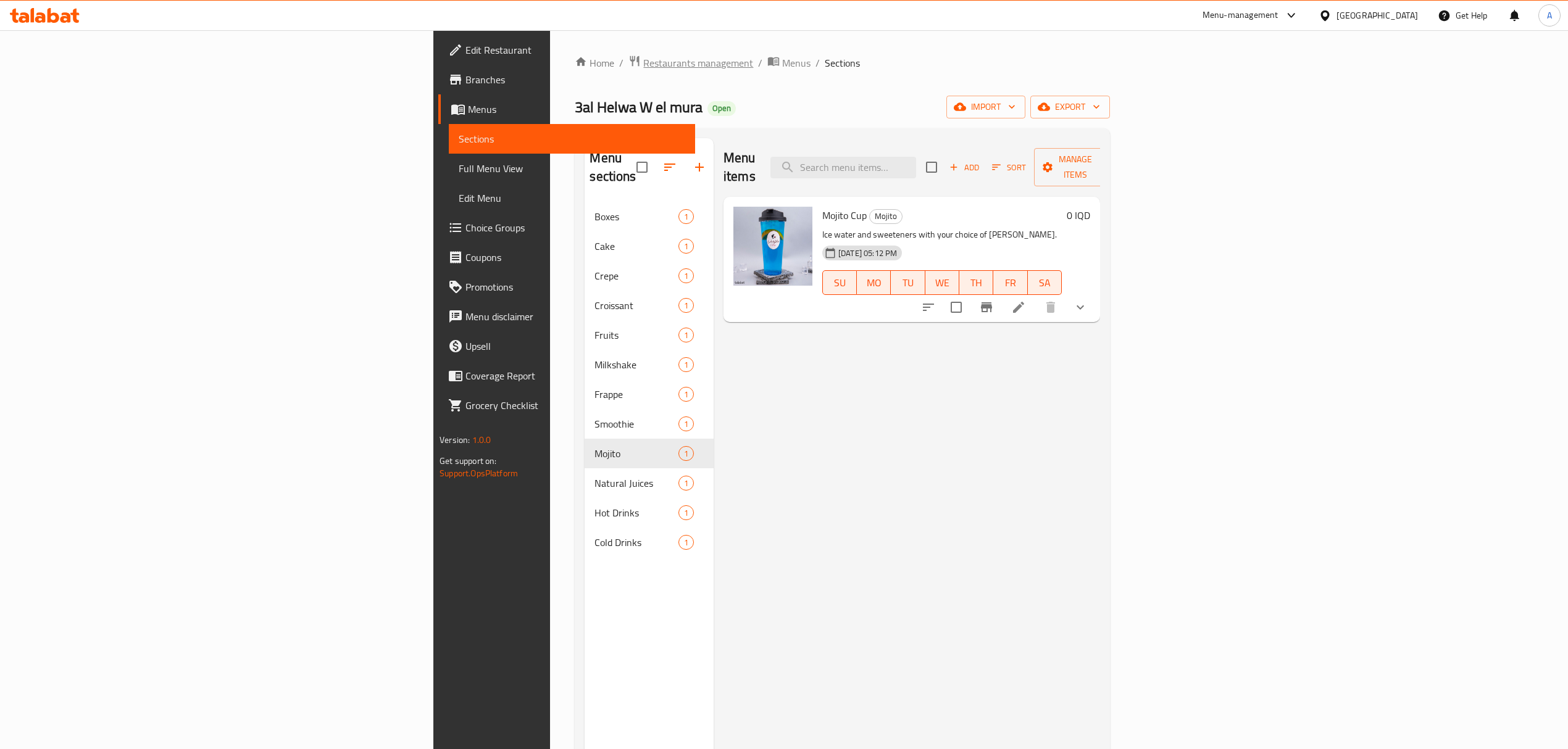
click at [643, 64] on span "Restaurants management" at bounding box center [698, 63] width 110 height 15
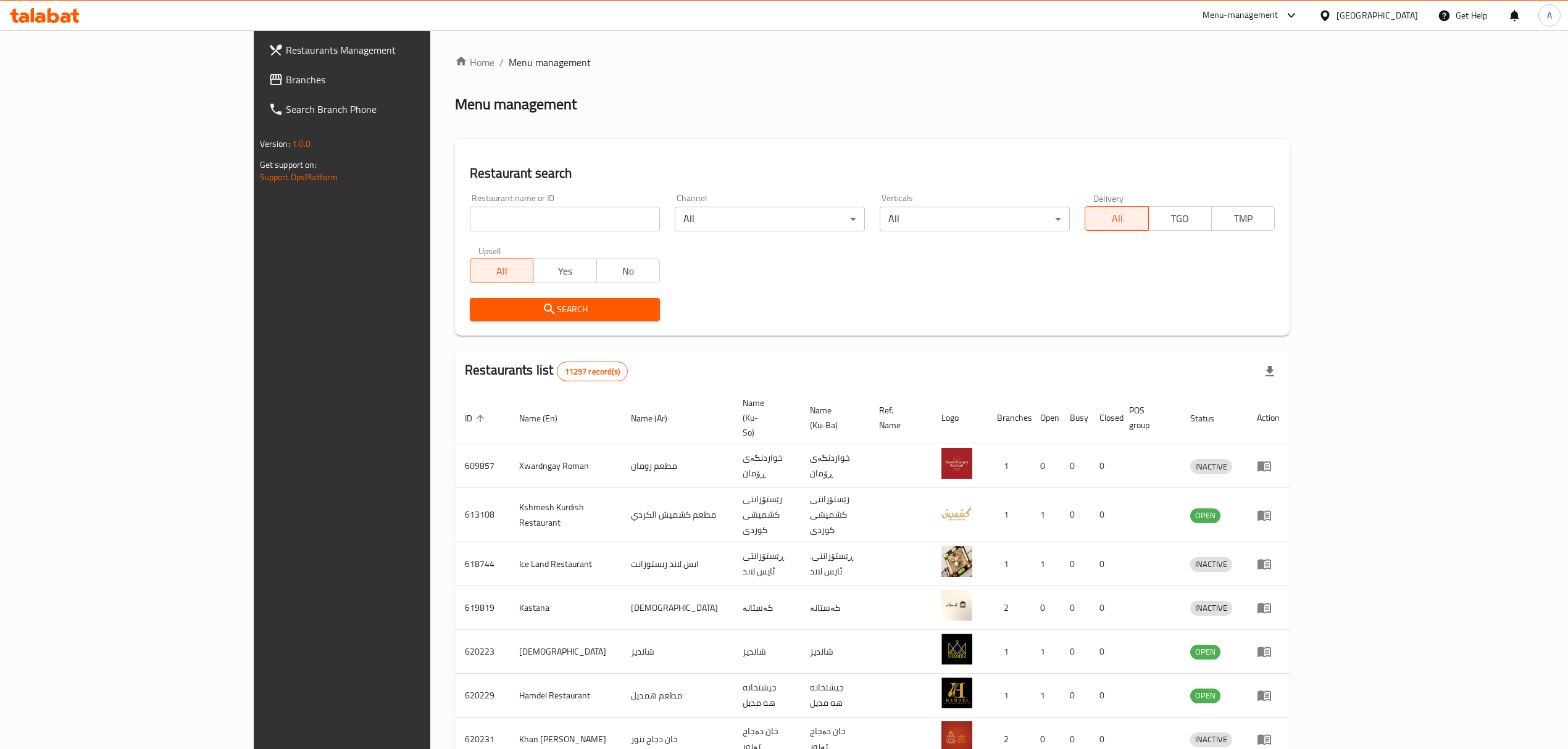
click at [391, 226] on div at bounding box center [784, 374] width 1568 height 749
click at [469, 225] on input "search" at bounding box center [565, 219] width 190 height 25
click at [469, 225] on input "search" at bounding box center [565, 219] width 190 height 25
click button "Search" at bounding box center [565, 309] width 190 height 23
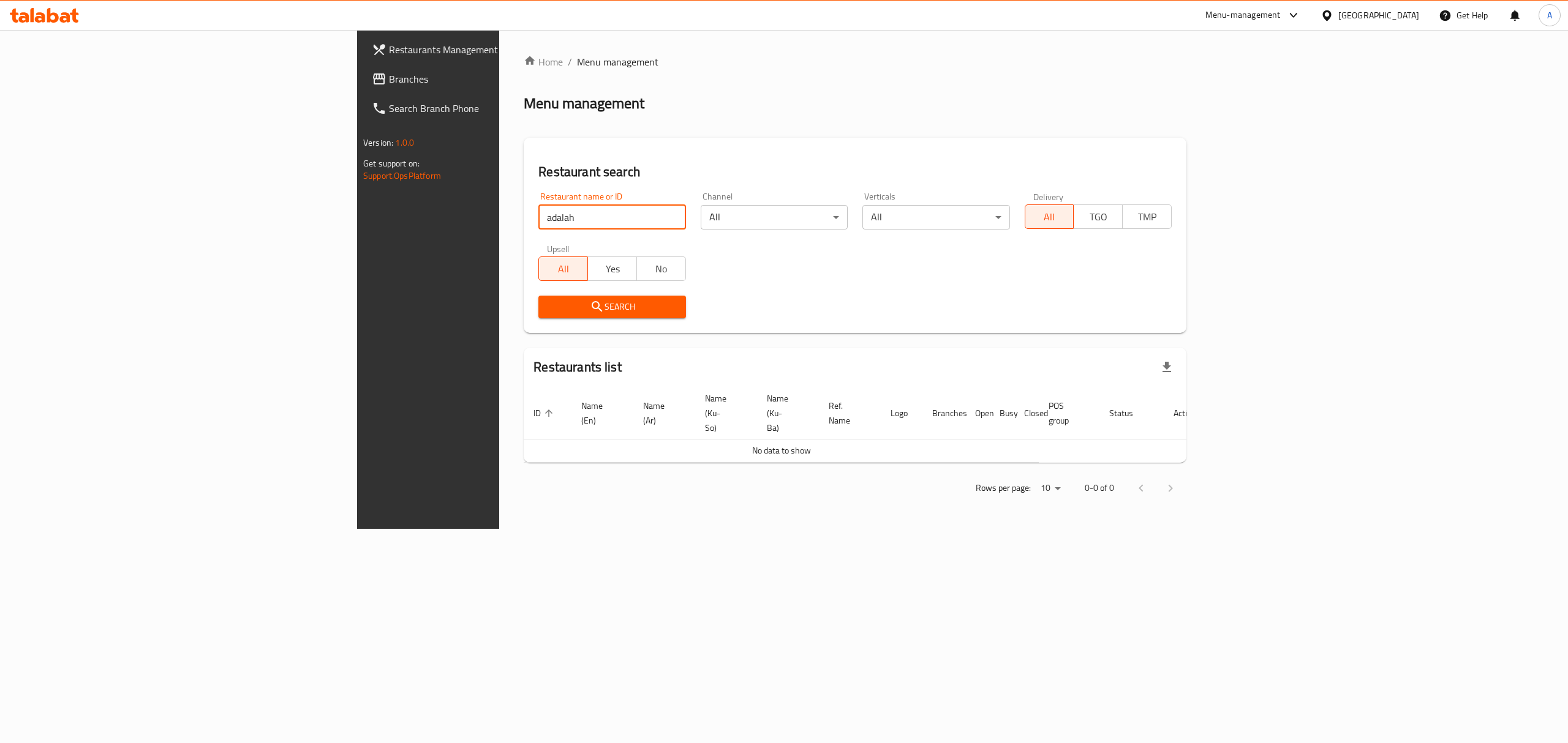
click at [538, 216] on input "adalah" at bounding box center [611, 217] width 147 height 24
click button "Search" at bounding box center [611, 307] width 147 height 23
type input "l"
type input "[PERSON_NAME]"
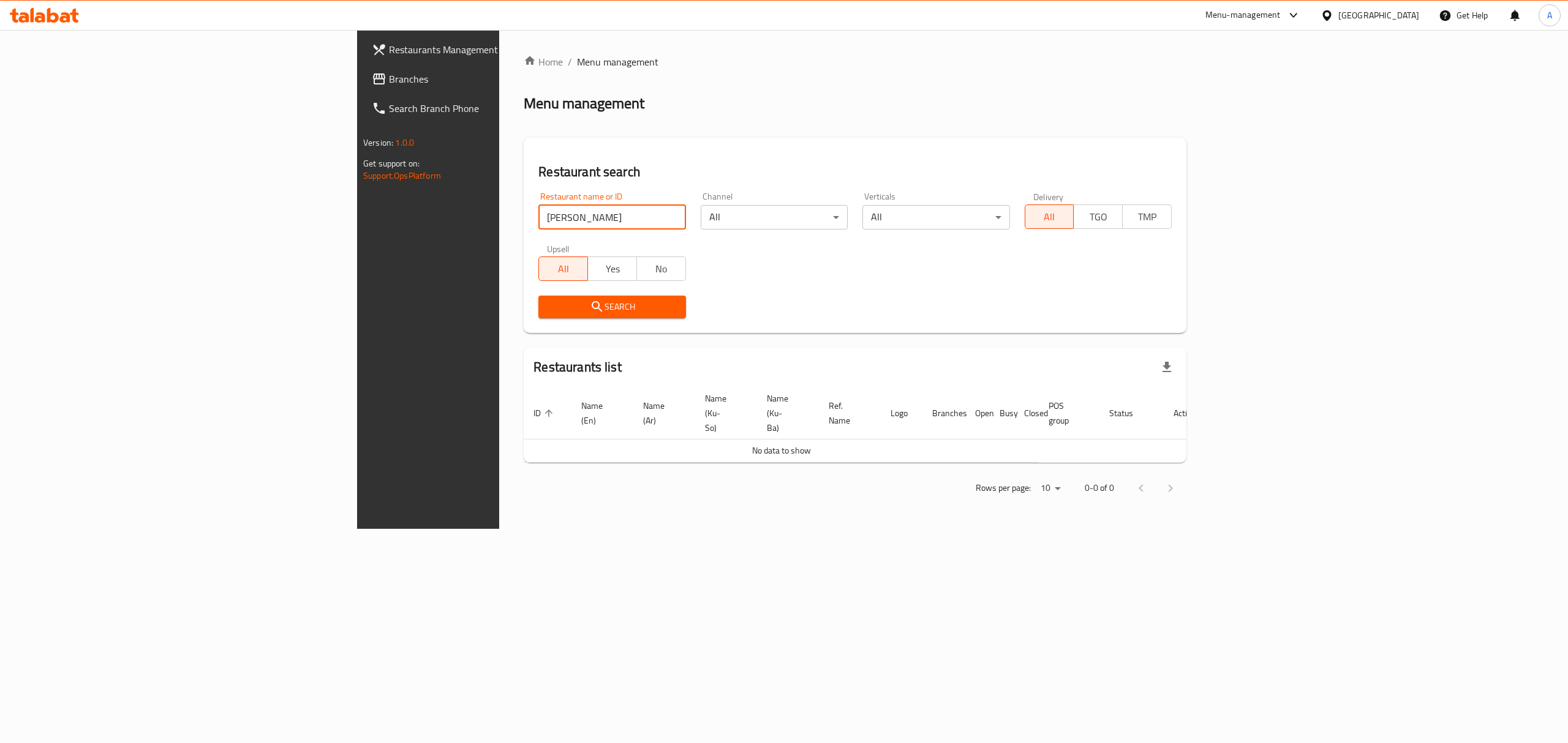
click button "Search" at bounding box center [611, 307] width 147 height 23
click at [389, 55] on span "Restaurants Management" at bounding box center [499, 49] width 221 height 15
